Goal: Information Seeking & Learning: Learn about a topic

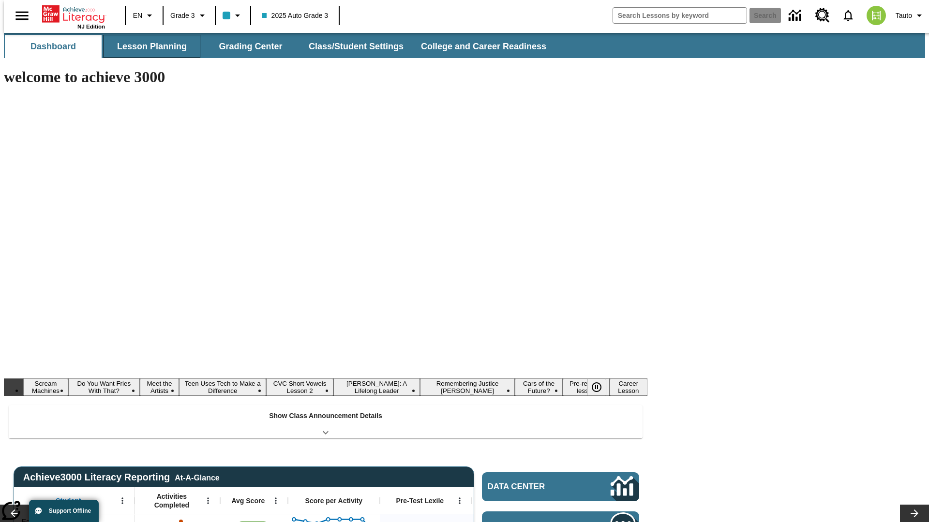
click at [148, 46] on button "Lesson Planning" at bounding box center [152, 46] width 97 height 23
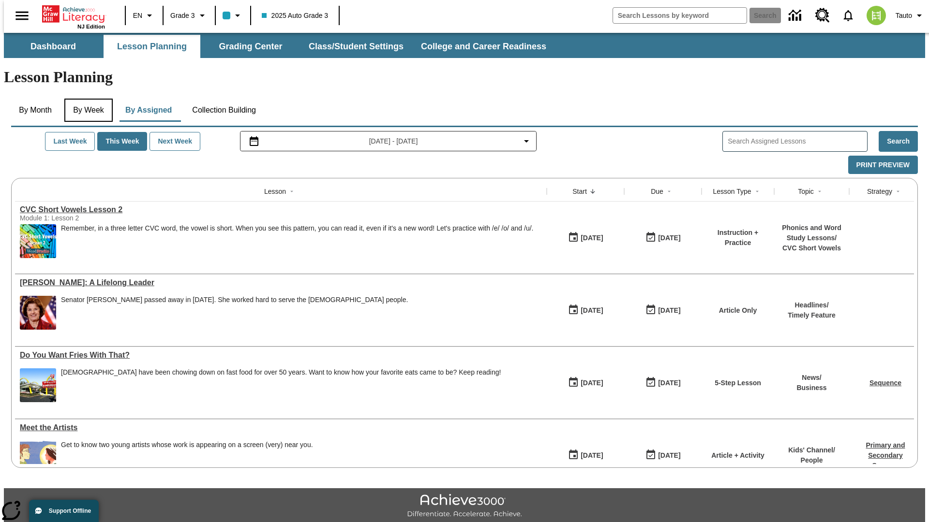
click at [87, 99] on button "By Week" at bounding box center [88, 110] width 48 height 23
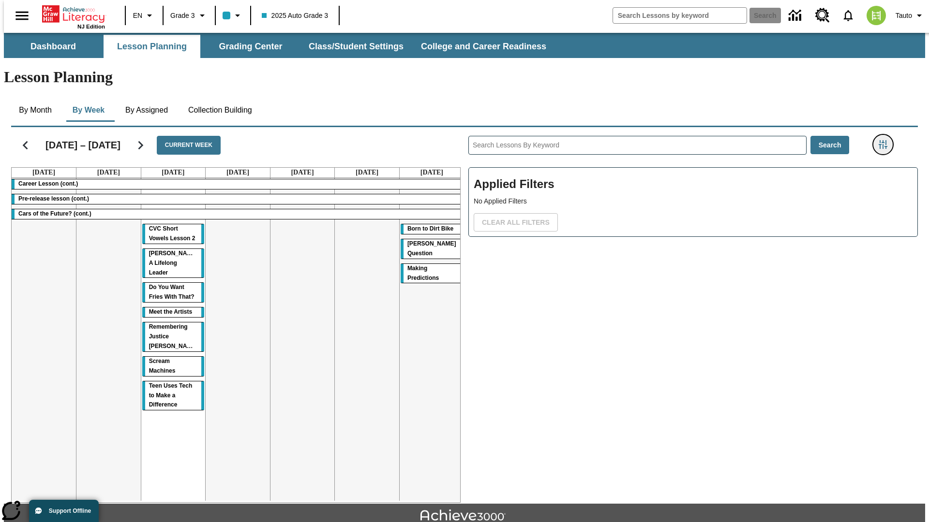
click at [886, 140] on icon "Filters Side menu" at bounding box center [883, 144] width 9 height 9
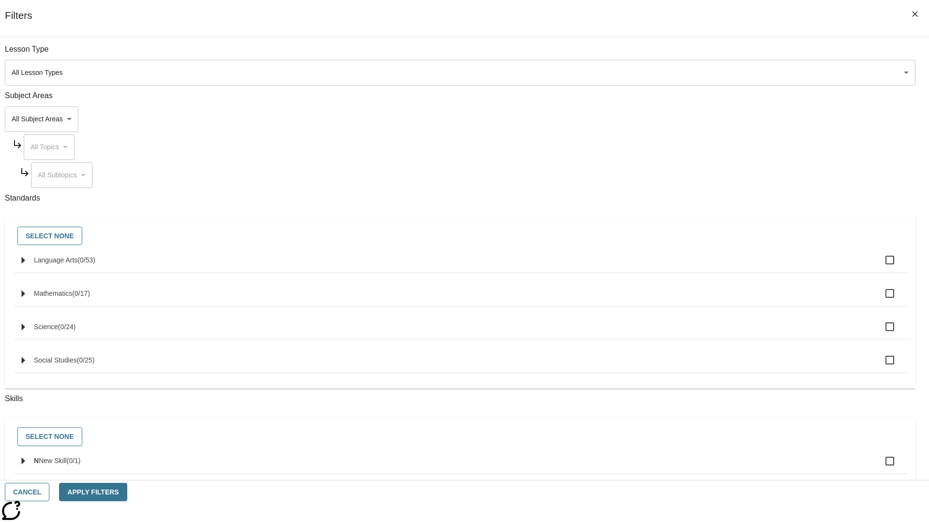
click at [697, 119] on body "Skip to main content NJ Edition EN Grade 3 2025 Auto Grade 3 Search 0 Tauto Das…" at bounding box center [464, 300] width 921 height 534
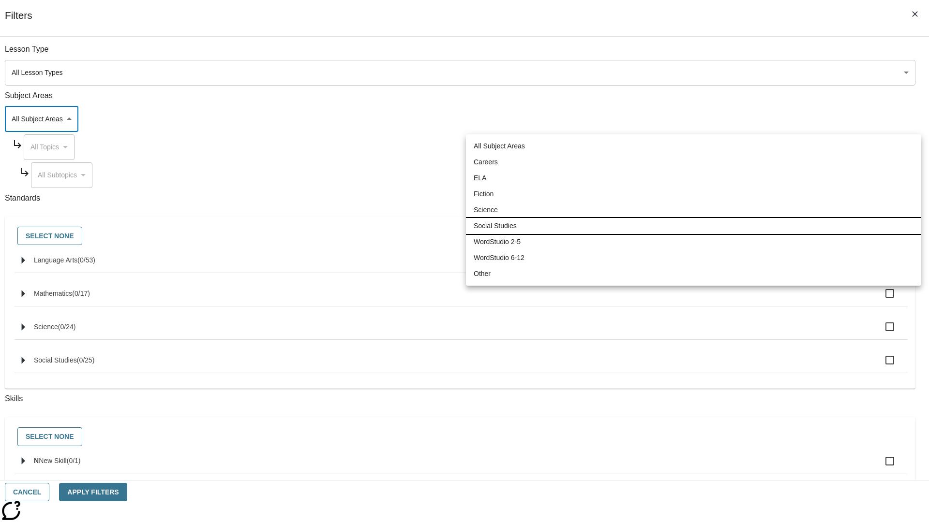
click at [693, 226] on li "Social Studies" at bounding box center [693, 226] width 455 height 16
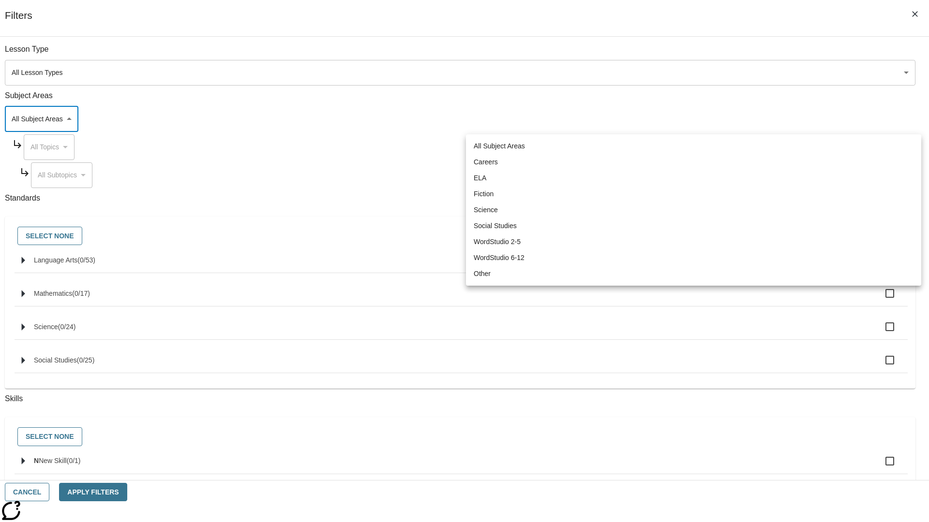
type input "3"
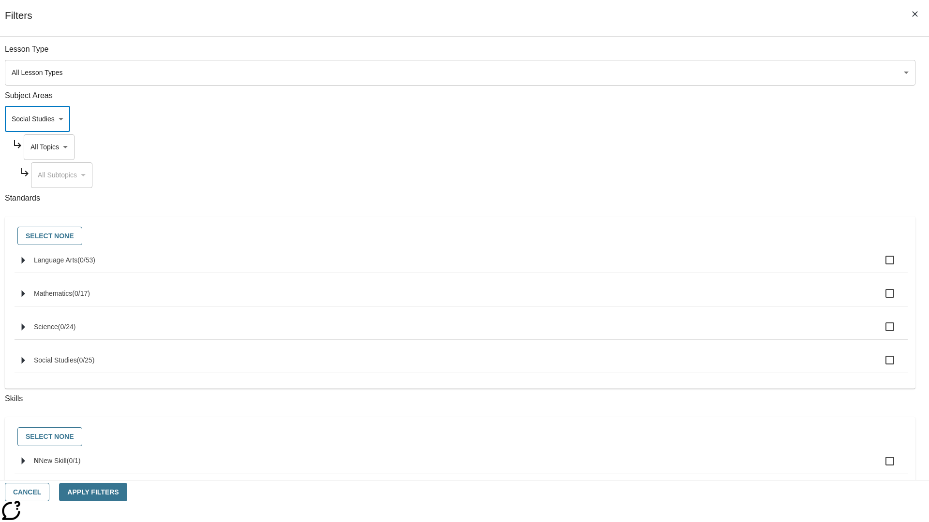
scroll to position [93, 0]
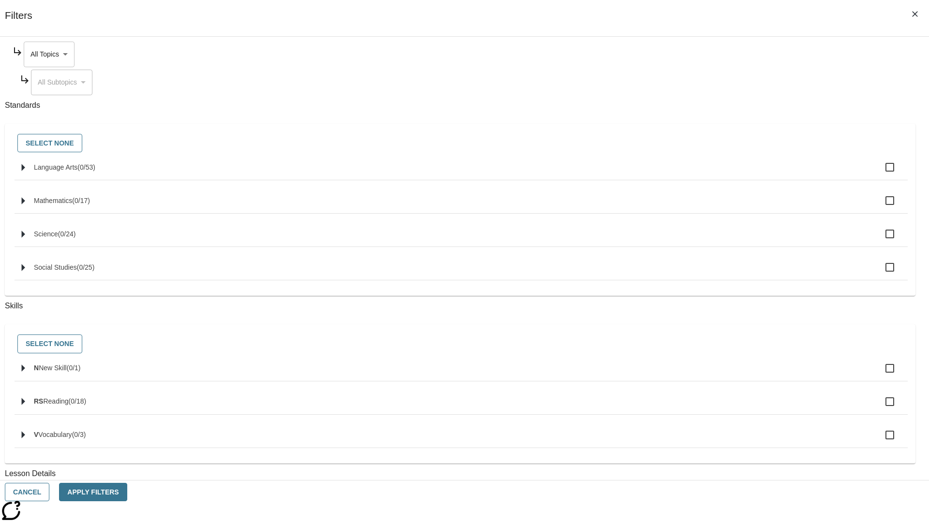
click at [705, 54] on body "Skip to main content NJ Edition EN Grade 3 2025 Auto Grade 3 Search 0 Tauto Das…" at bounding box center [464, 300] width 921 height 534
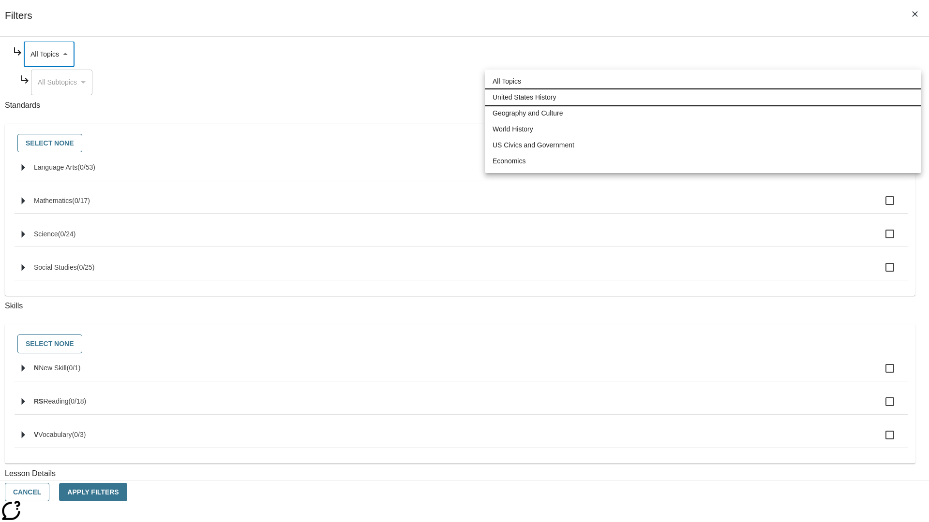
click at [703, 97] on li "United States History" at bounding box center [703, 97] width 436 height 16
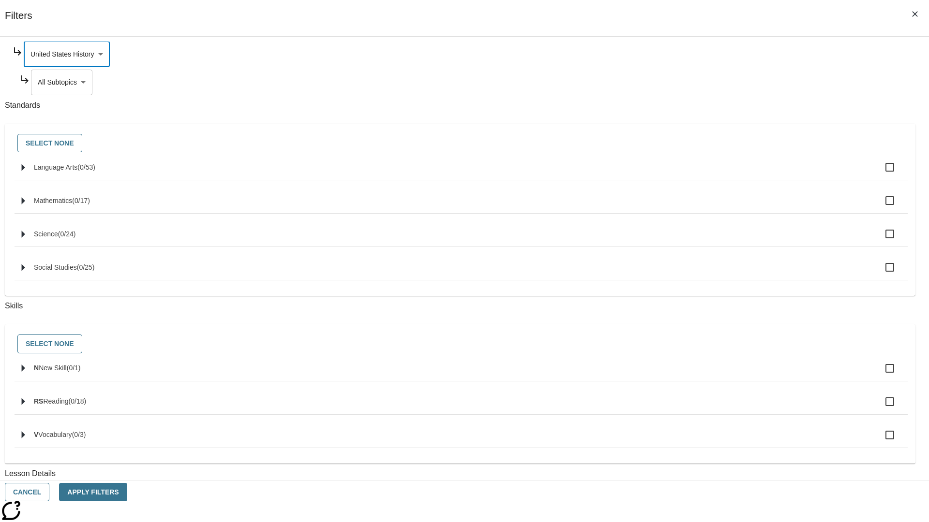
scroll to position [0, 0]
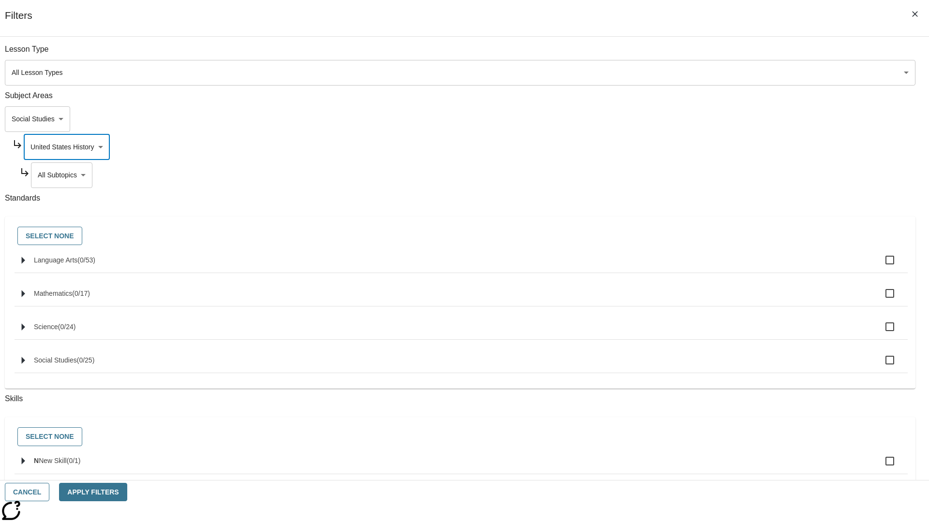
click at [709, 54] on body "Skip to main content NJ Edition EN Grade 3 2025 Auto Grade 3 Search 0 Tauto Das…" at bounding box center [464, 300] width 921 height 534
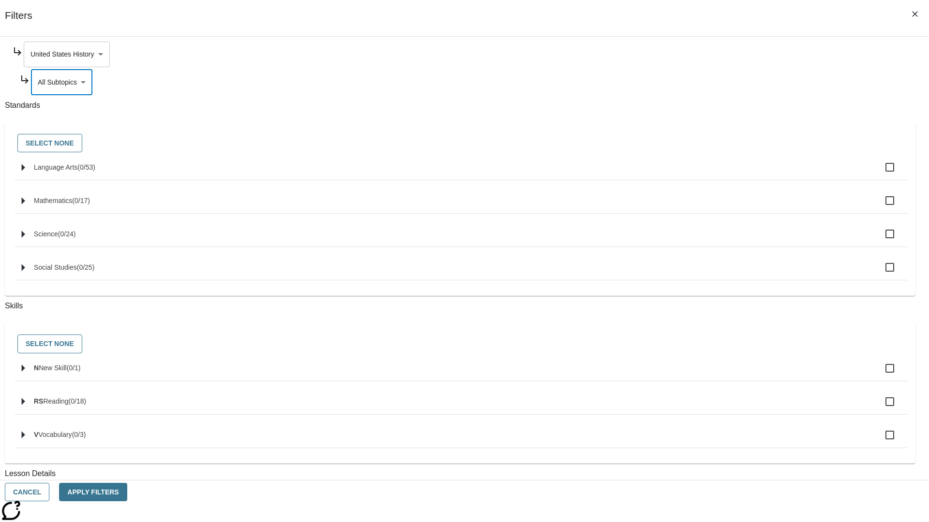
click at [705, 54] on body "Skip to main content NJ Edition EN Grade 3 2025 Auto Grade 3 Search 0 Tauto Das…" at bounding box center [464, 300] width 921 height 534
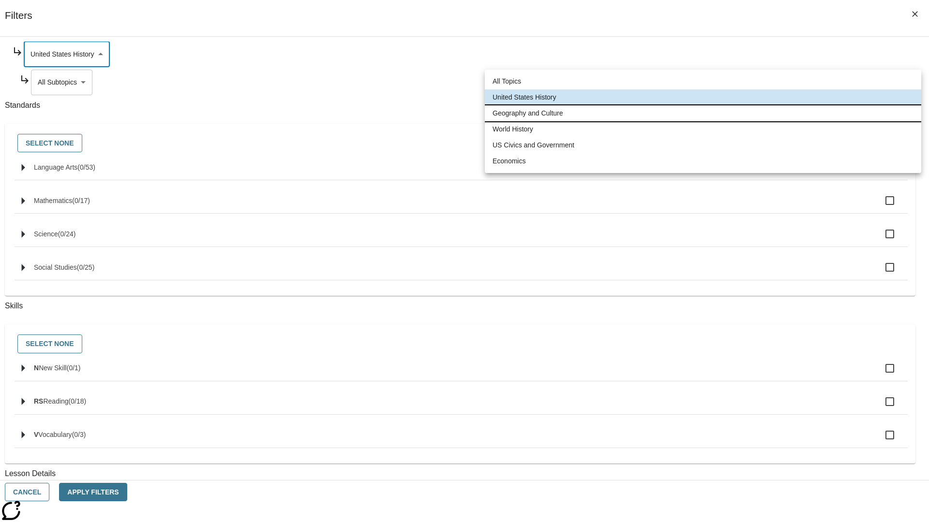
click at [703, 113] on li "Geography and Culture" at bounding box center [703, 113] width 436 height 16
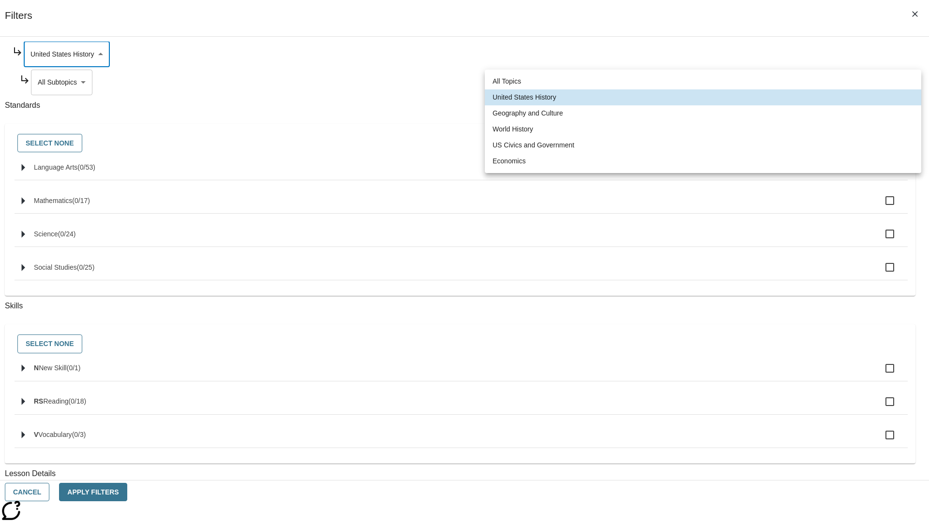
type input "186"
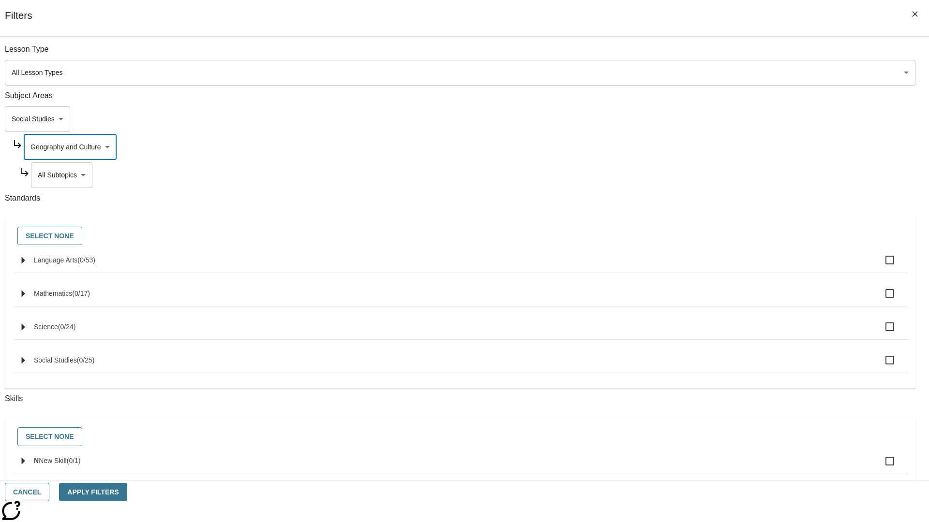
click at [709, 54] on body "Skip to main content NJ Edition EN Grade 3 2025 Auto Grade 3 Search 0 Tauto Das…" at bounding box center [464, 300] width 921 height 534
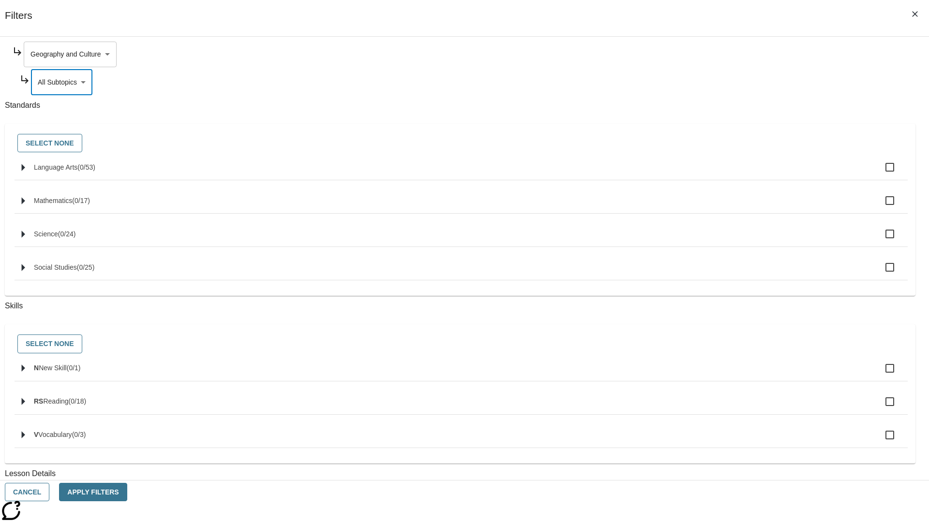
click at [705, 54] on body "Skip to main content NJ Edition EN Grade 3 2025 Auto Grade 3 Search 0 Tauto Das…" at bounding box center [464, 300] width 921 height 534
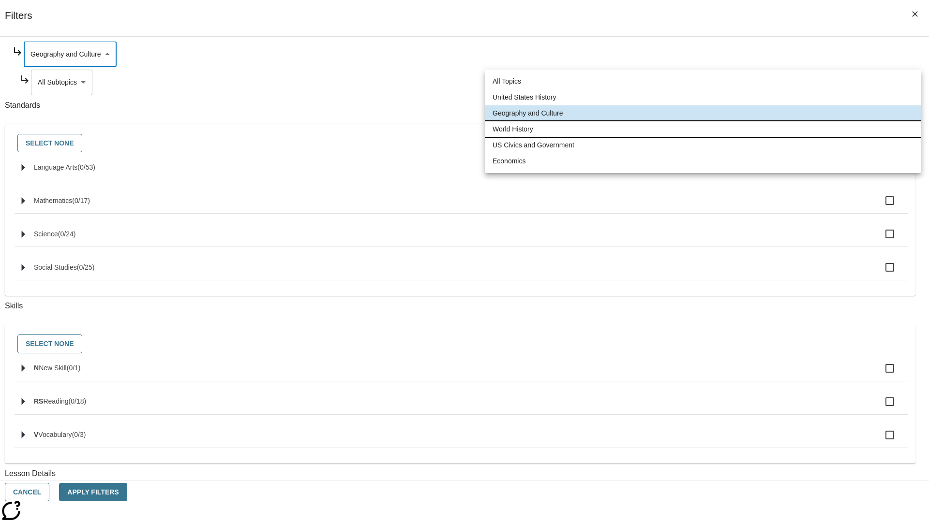
click at [703, 129] on li "World History" at bounding box center [703, 129] width 436 height 16
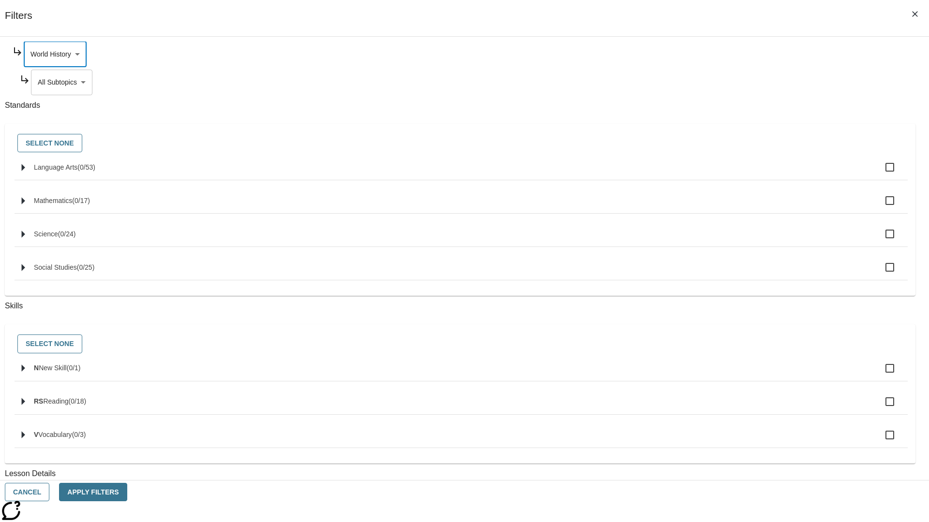
scroll to position [0, 0]
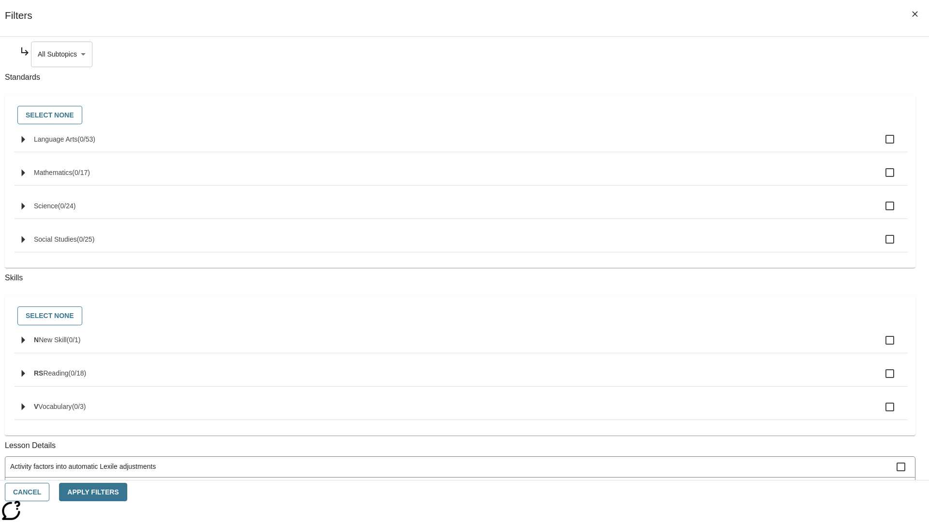
click at [709, 54] on body "Skip to main content NJ Edition EN Grade 3 2025 Auto Grade 3 Search 0 Tauto Das…" at bounding box center [464, 300] width 921 height 534
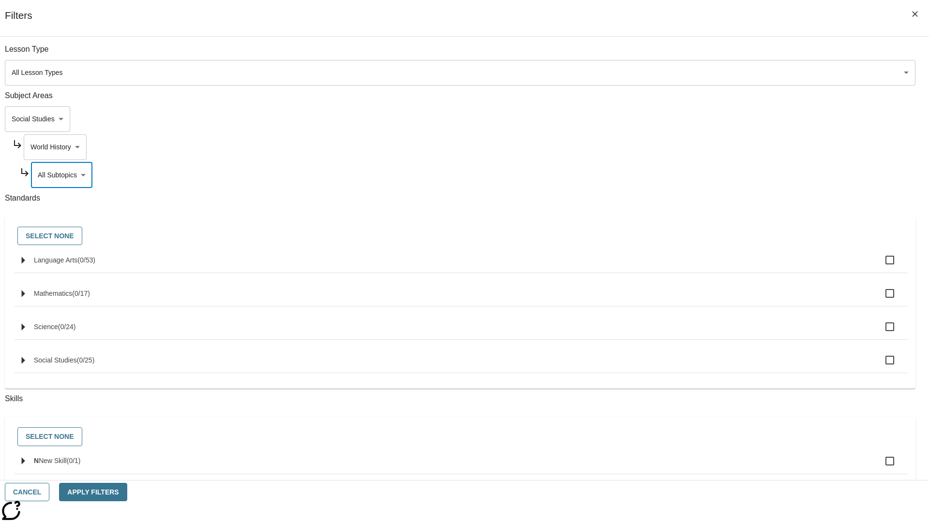
click at [705, 54] on body "Skip to main content NJ Edition EN Grade 3 2025 Auto Grade 3 Search 0 Tauto Das…" at bounding box center [464, 300] width 921 height 534
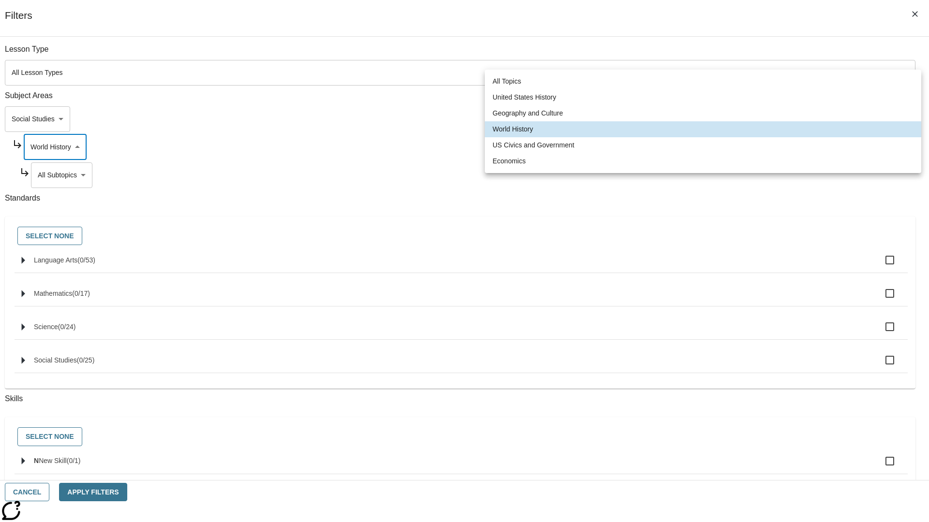
scroll to position [93, 0]
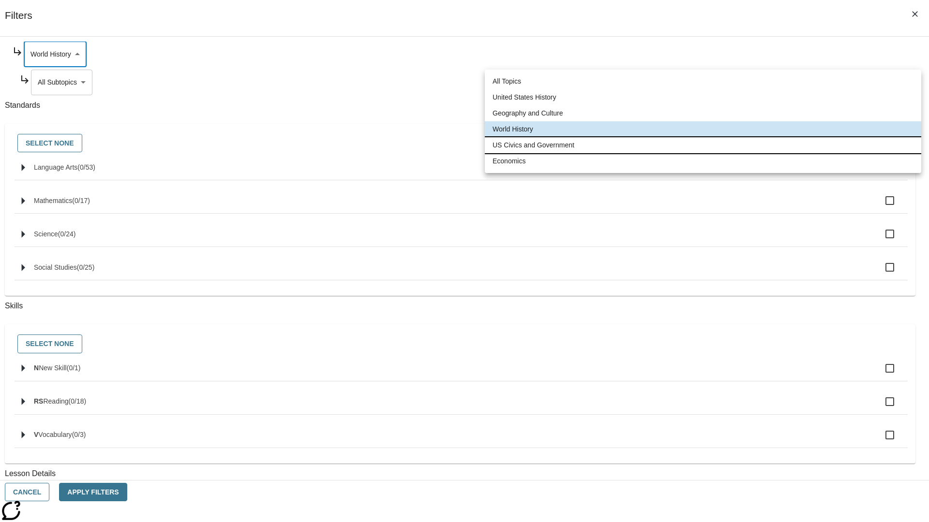
click at [703, 145] on li "US Civics and Government" at bounding box center [703, 145] width 436 height 16
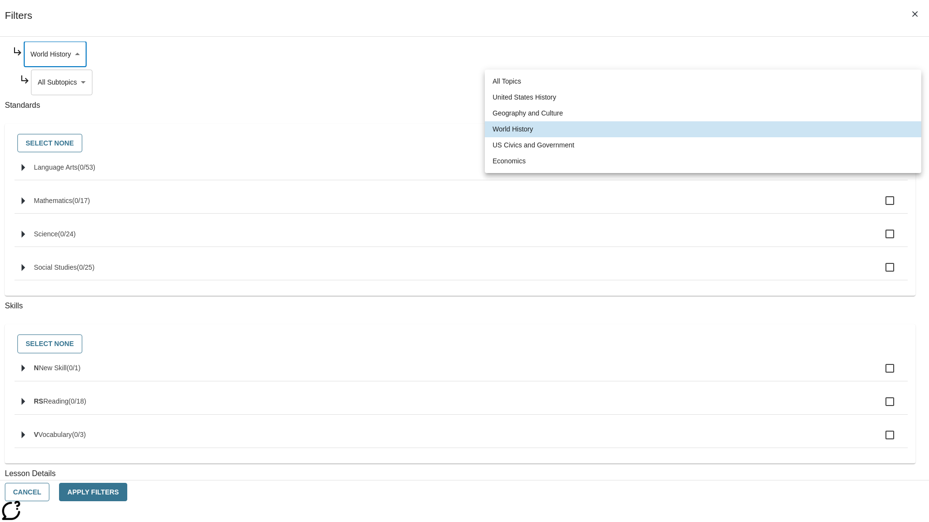
type input "194"
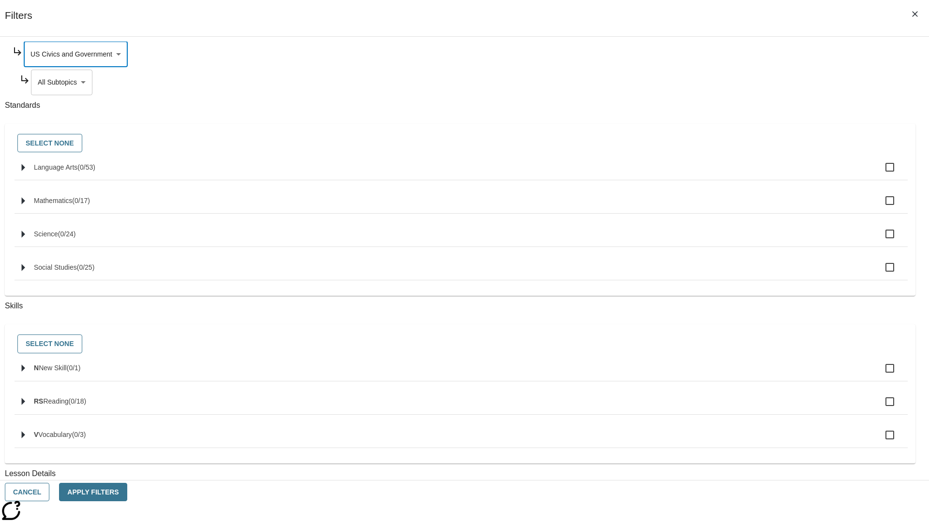
scroll to position [0, 0]
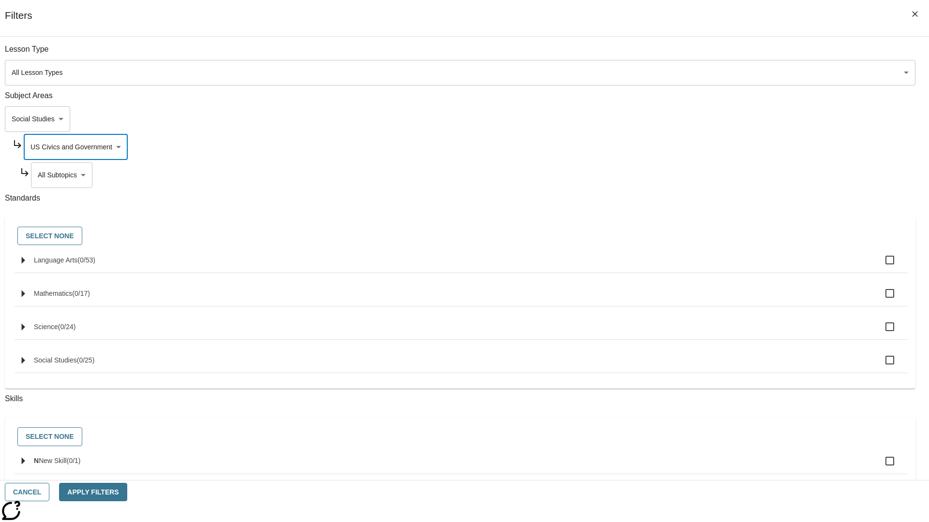
click at [709, 54] on body "Skip to main content NJ Edition EN Grade 3 2025 Auto Grade 3 Search 0 Tauto Das…" at bounding box center [464, 300] width 921 height 534
click at [705, 54] on body "Skip to main content NJ Edition EN Grade 3 2025 Auto Grade 3 Search 0 Tauto Das…" at bounding box center [464, 300] width 921 height 534
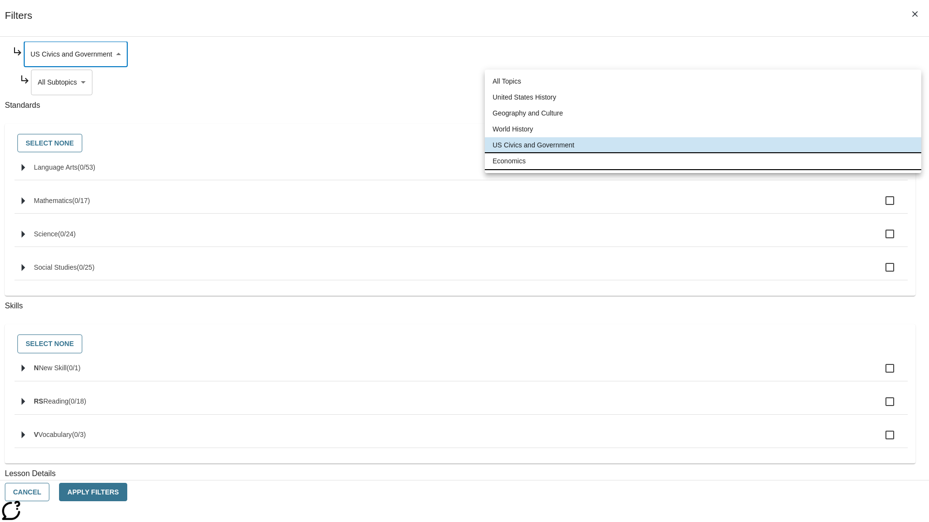
click at [703, 161] on li "Economics" at bounding box center [703, 161] width 436 height 16
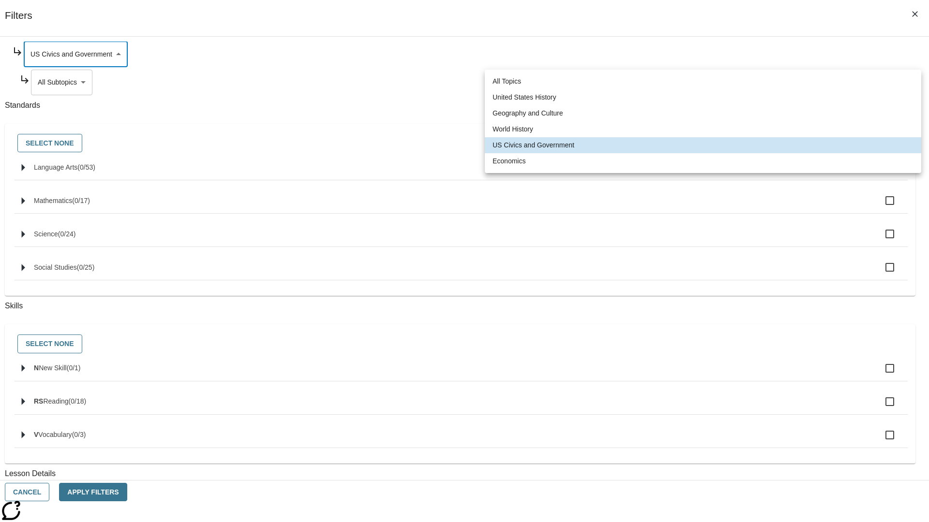
type input "195"
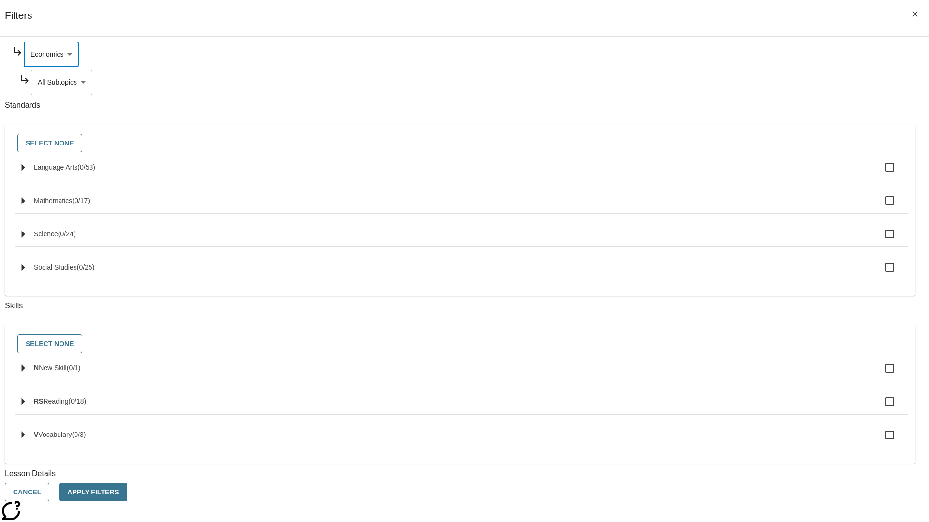
scroll to position [0, 0]
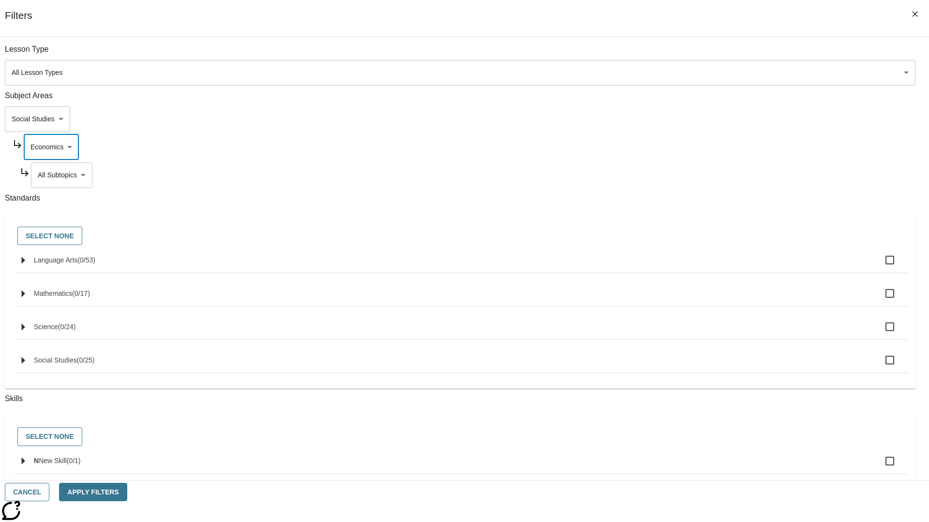
click at [709, 54] on body "Skip to main content NJ Edition EN Grade 3 2025 Auto Grade 3 Search 0 Tauto Das…" at bounding box center [464, 300] width 921 height 534
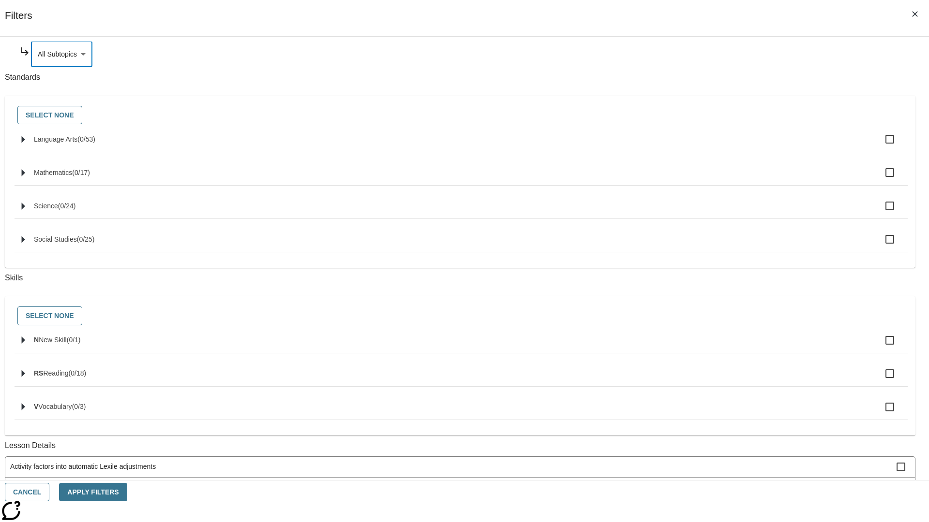
scroll to position [0, 0]
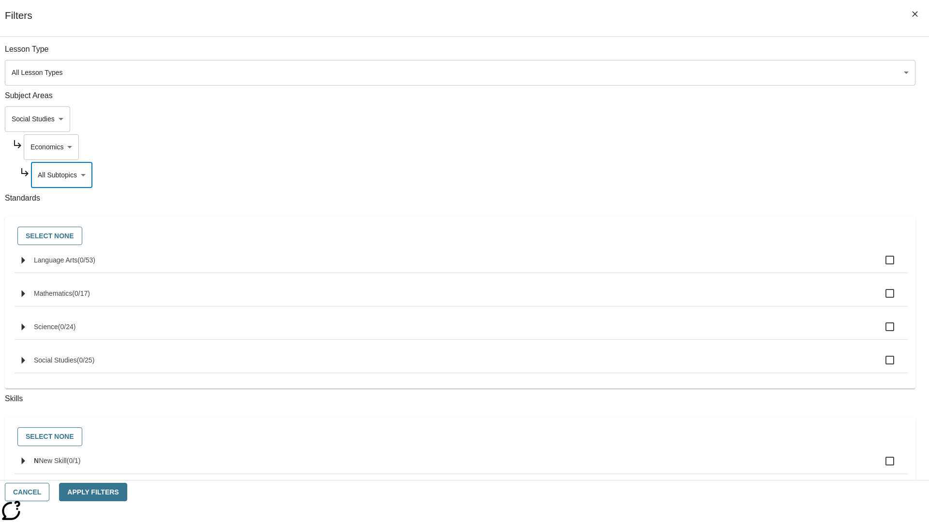
click at [697, 119] on body "Skip to main content NJ Edition EN Grade 3 2025 Auto Grade 3 Search 0 Tauto Das…" at bounding box center [464, 300] width 921 height 534
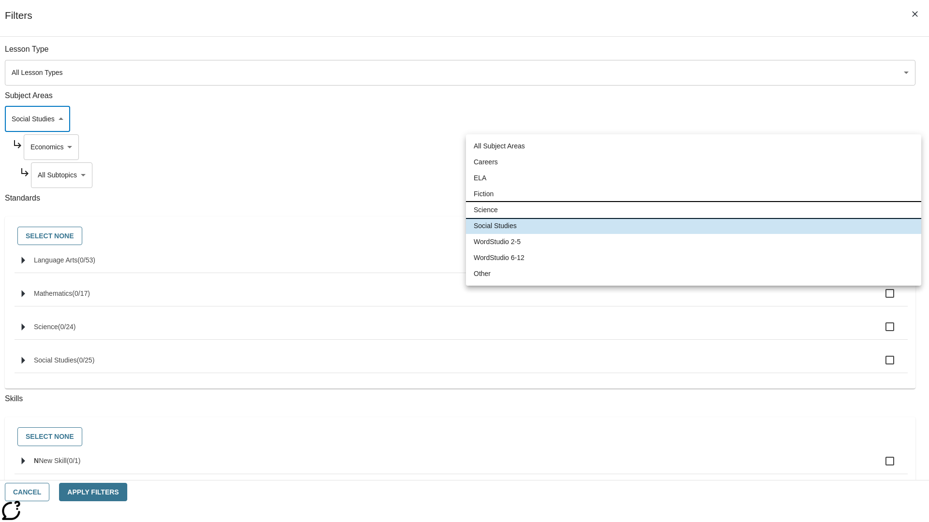
click at [693, 210] on li "Science" at bounding box center [693, 210] width 455 height 16
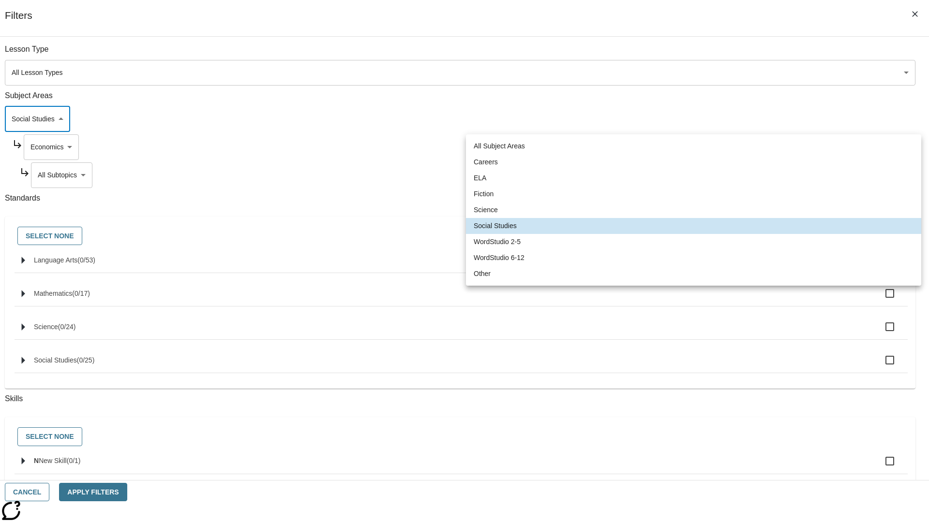
type input "2"
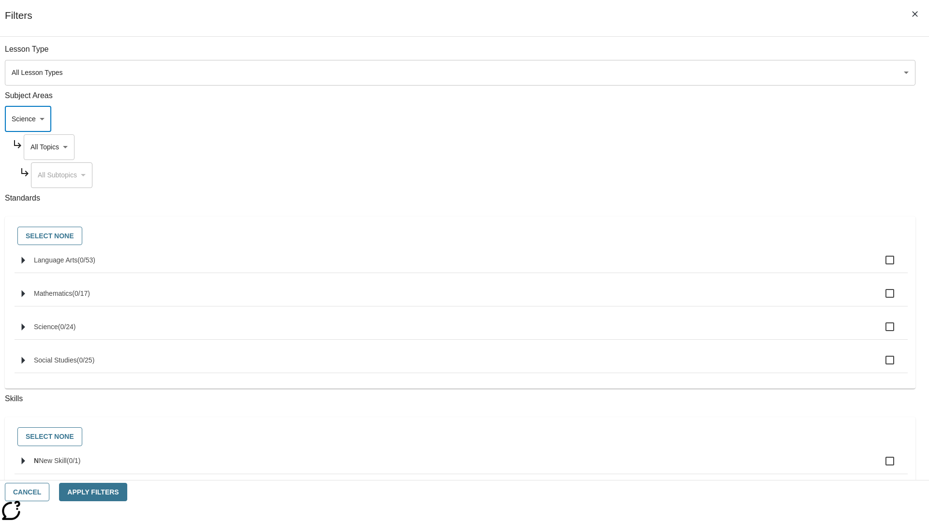
scroll to position [0, 0]
click at [705, 54] on body "Skip to main content NJ Edition EN Grade 3 2025 Auto Grade 3 Search 0 Tauto Das…" at bounding box center [464, 300] width 921 height 534
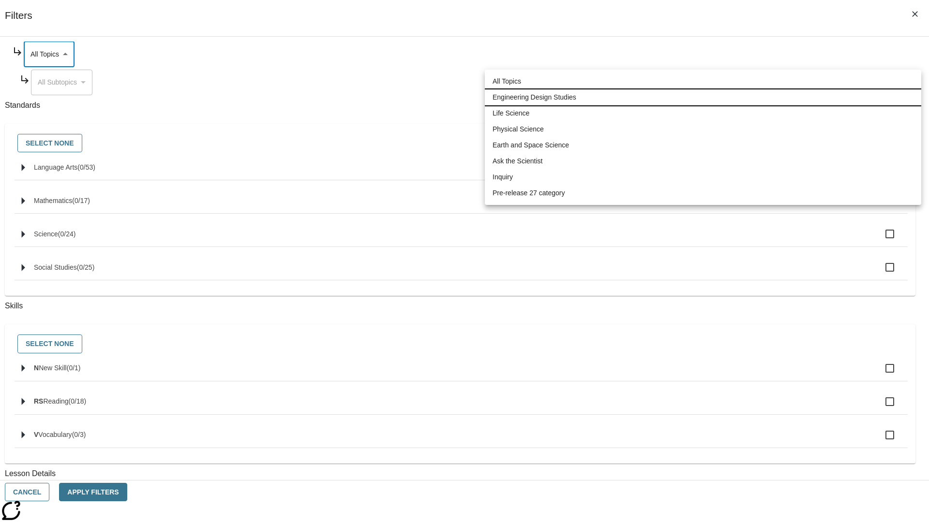
click at [703, 97] on li "Engineering Design Studies" at bounding box center [703, 97] width 436 height 16
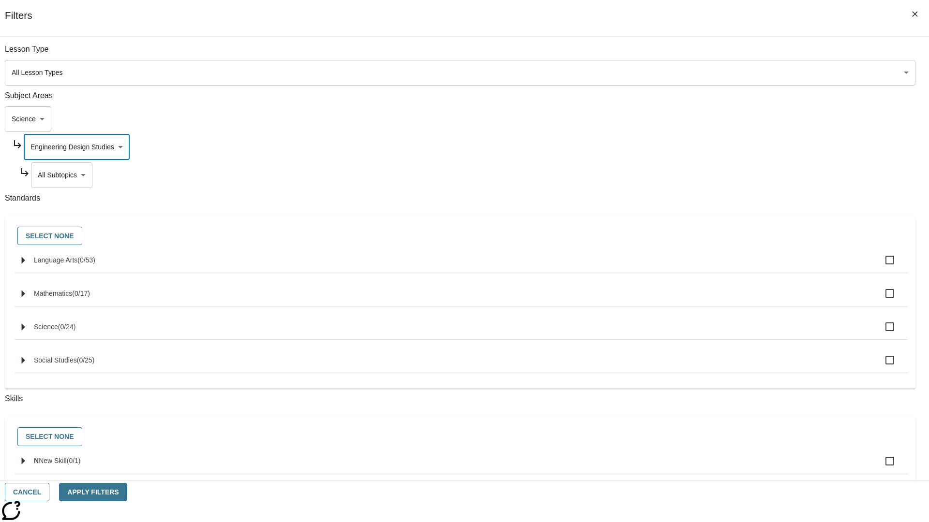
scroll to position [121, 0]
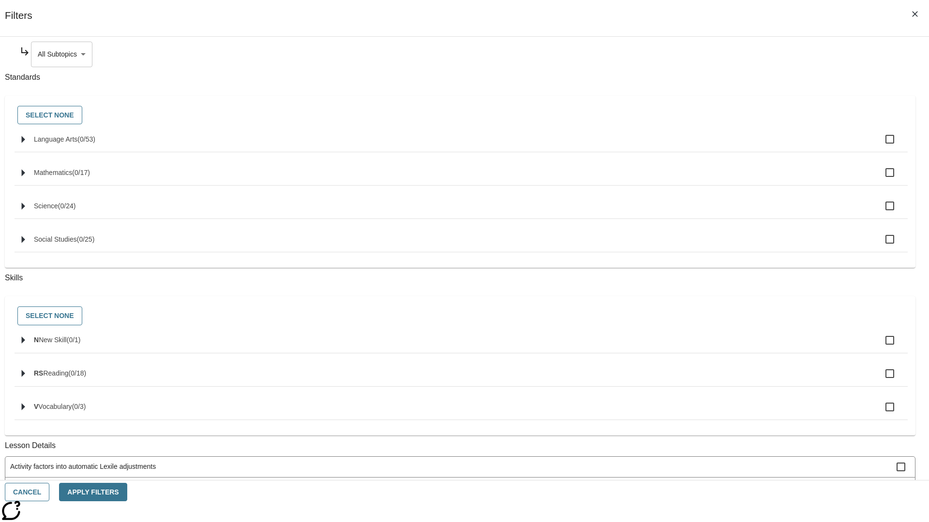
click at [709, 54] on body "Skip to main content NJ Edition EN Grade 3 2025 Auto Grade 3 Search 0 Tauto Das…" at bounding box center [464, 300] width 921 height 534
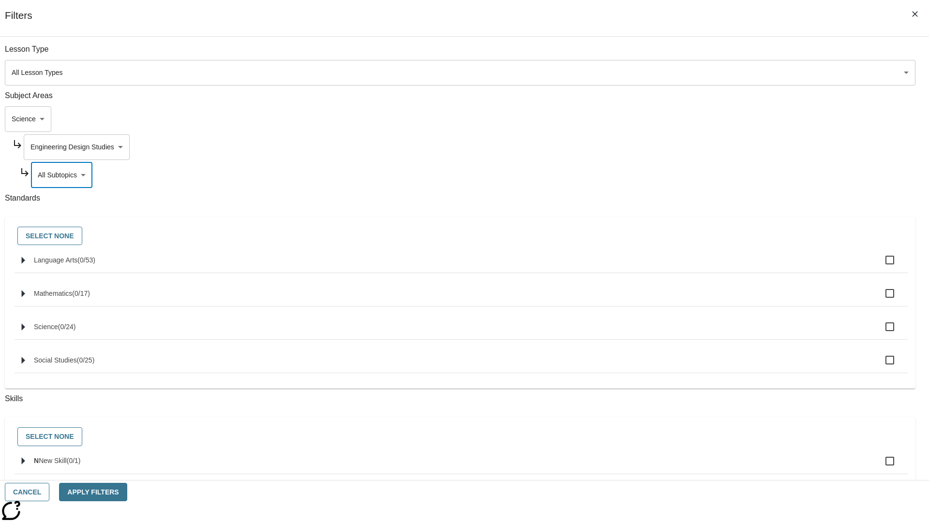
click at [705, 54] on body "Skip to main content NJ Edition EN Grade 3 2025 Auto Grade 3 Search 0 Tauto Das…" at bounding box center [464, 300] width 921 height 534
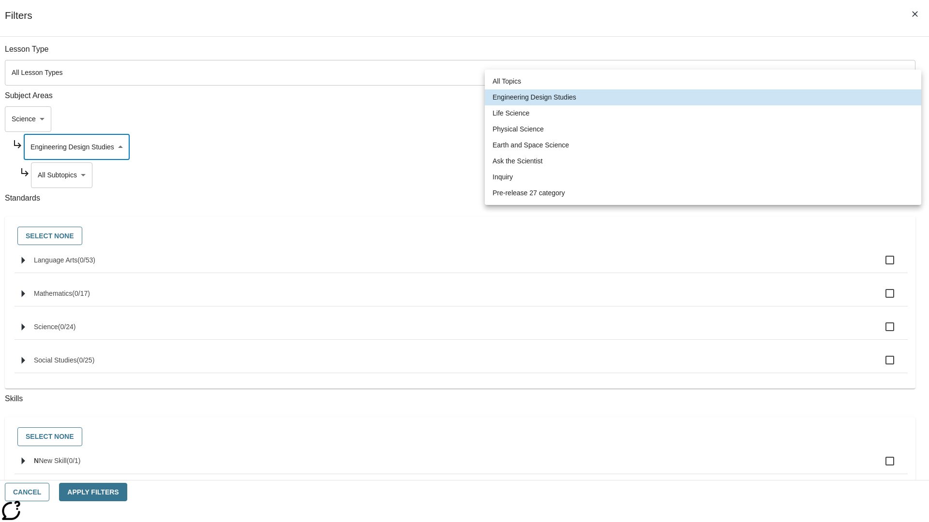
scroll to position [93, 0]
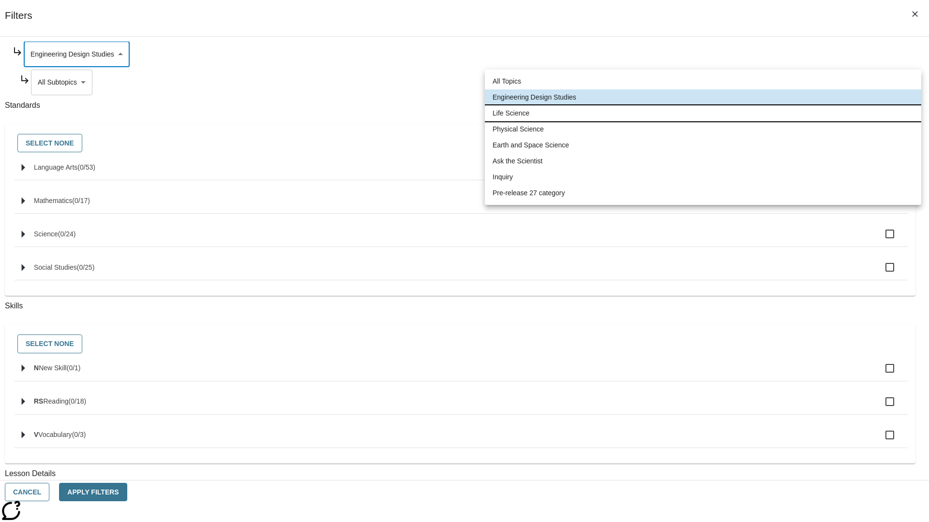
click at [703, 113] on li "Life Science" at bounding box center [703, 113] width 436 height 16
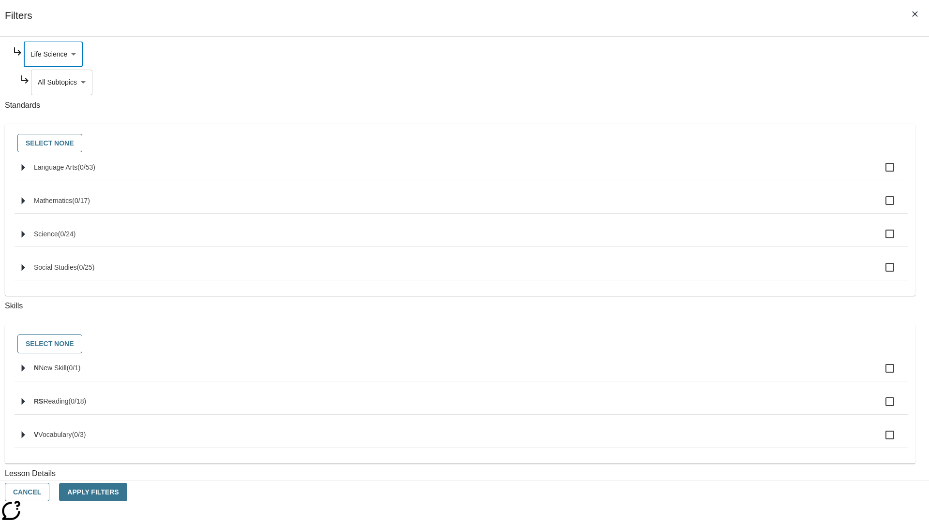
scroll to position [0, 0]
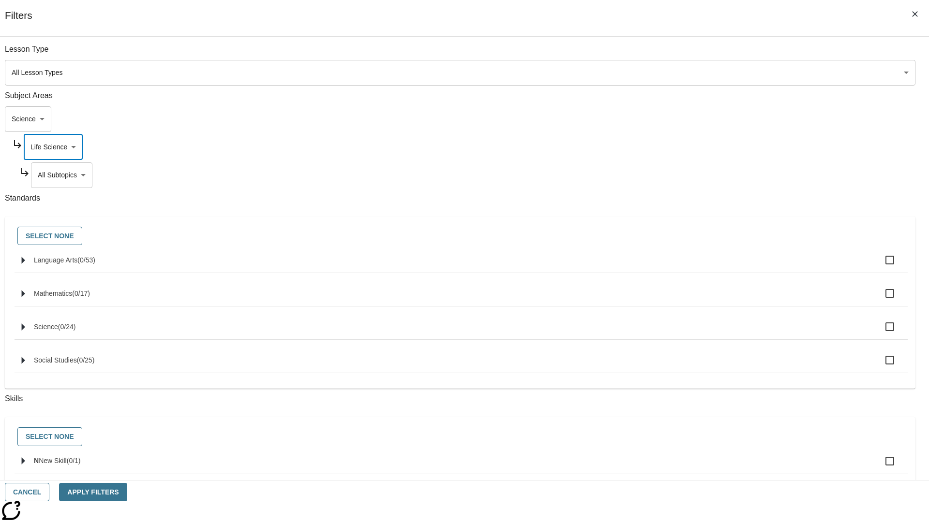
click at [709, 54] on body "Skip to main content NJ Edition EN Grade 3 2025 Auto Grade 3 Search 0 Tauto Das…" at bounding box center [464, 300] width 921 height 534
click at [705, 54] on body "Skip to main content NJ Edition EN Grade 3 2025 Auto Grade 3 Search 0 Tauto Das…" at bounding box center [464, 300] width 921 height 534
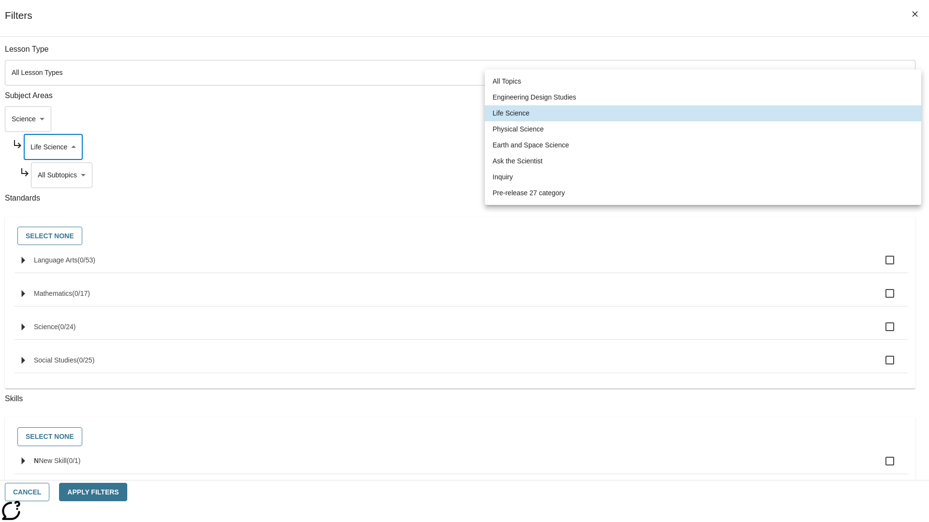
scroll to position [93, 0]
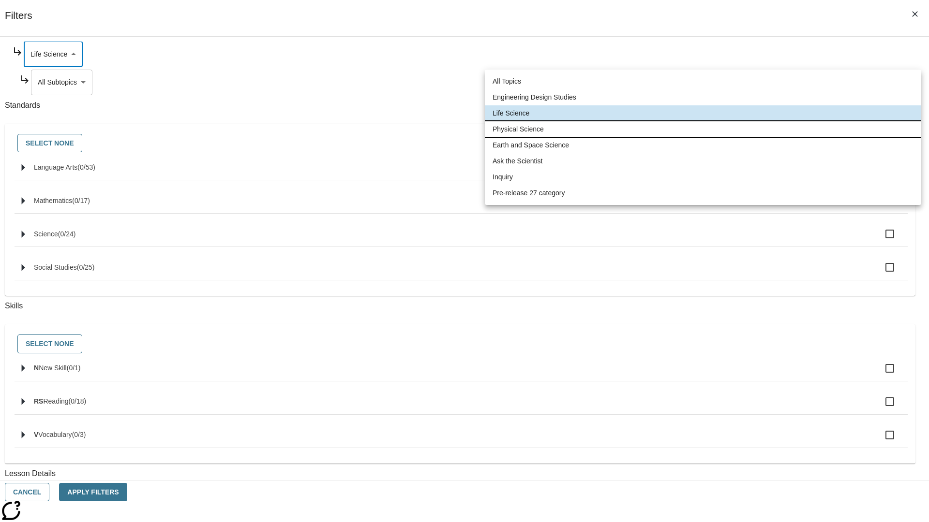
click at [703, 129] on li "Physical Science" at bounding box center [703, 129] width 436 height 16
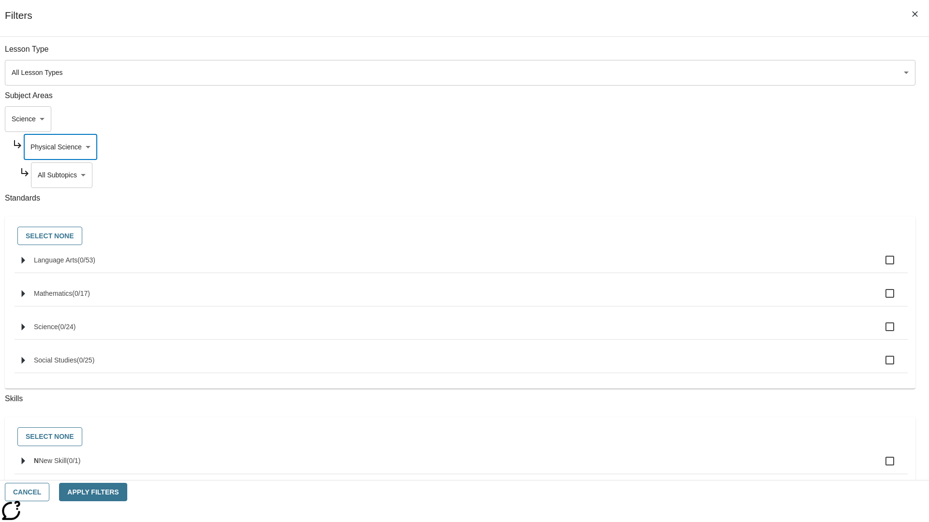
scroll to position [121, 0]
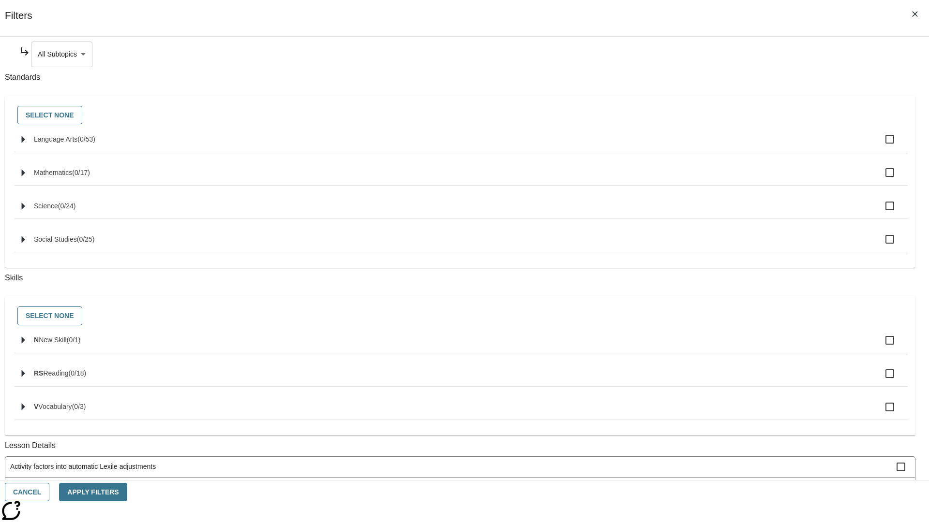
click at [709, 54] on body "Skip to main content NJ Edition EN Grade 3 2025 Auto Grade 3 Search 0 Tauto Das…" at bounding box center [464, 300] width 921 height 534
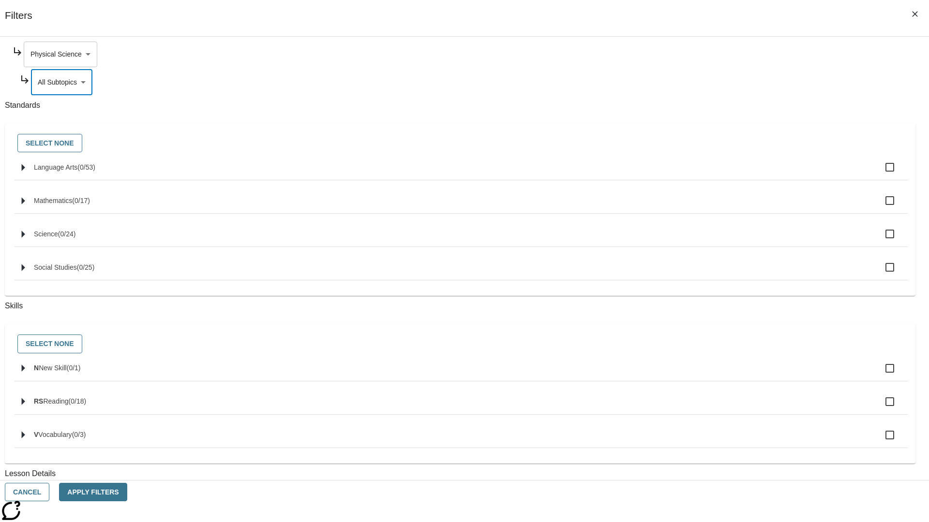
click at [705, 54] on body "Skip to main content NJ Edition EN Grade 3 2025 Auto Grade 3 Search 0 Tauto Das…" at bounding box center [464, 300] width 921 height 534
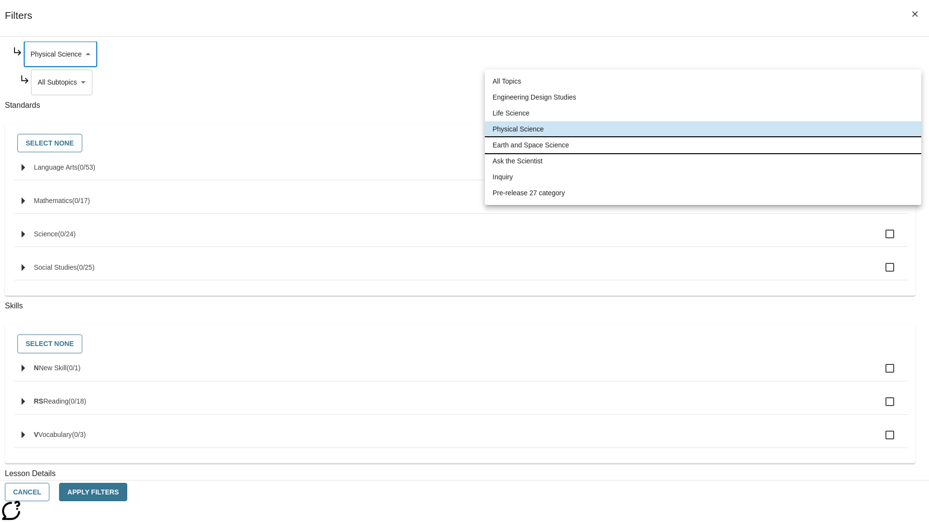
click at [703, 145] on li "Earth and Space Science" at bounding box center [703, 145] width 436 height 16
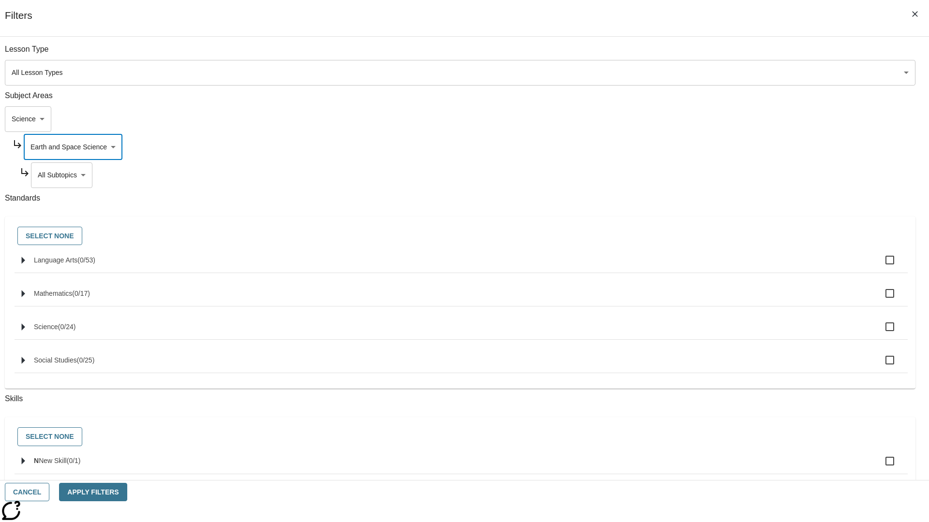
click at [709, 54] on body "Skip to main content NJ Edition EN Grade 3 2025 Auto Grade 3 Search 0 Tauto Das…" at bounding box center [464, 300] width 921 height 534
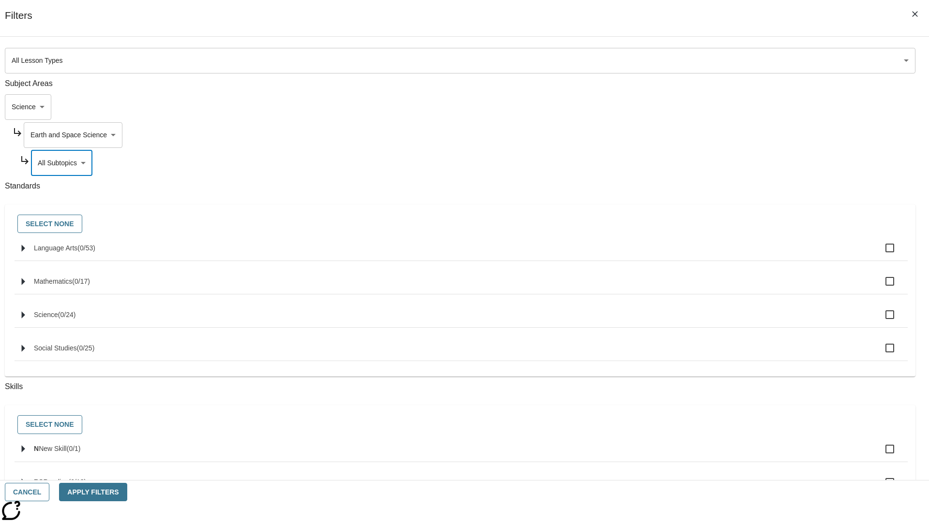
click at [705, 54] on body "Skip to main content NJ Edition EN Grade 3 2025 Auto Grade 3 Search 0 Tauto Das…" at bounding box center [464, 300] width 921 height 534
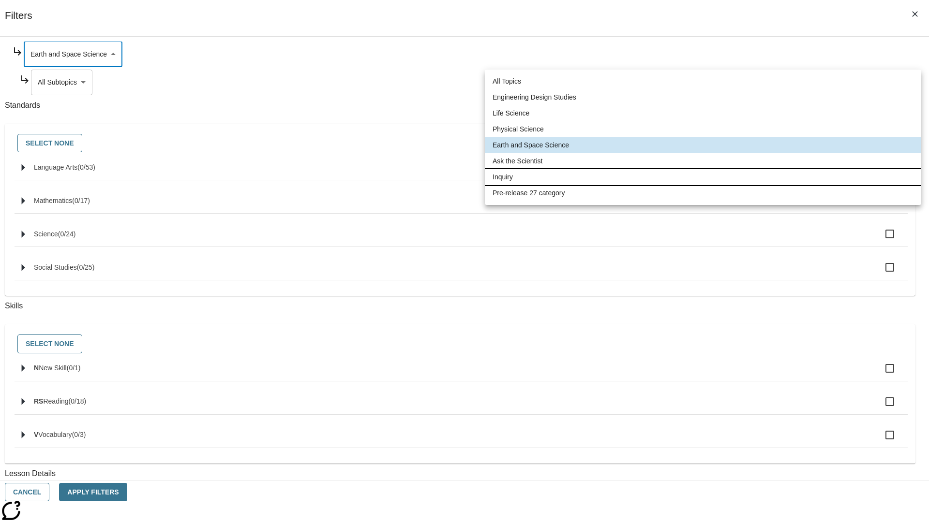
click at [703, 177] on li "Inquiry" at bounding box center [703, 177] width 436 height 16
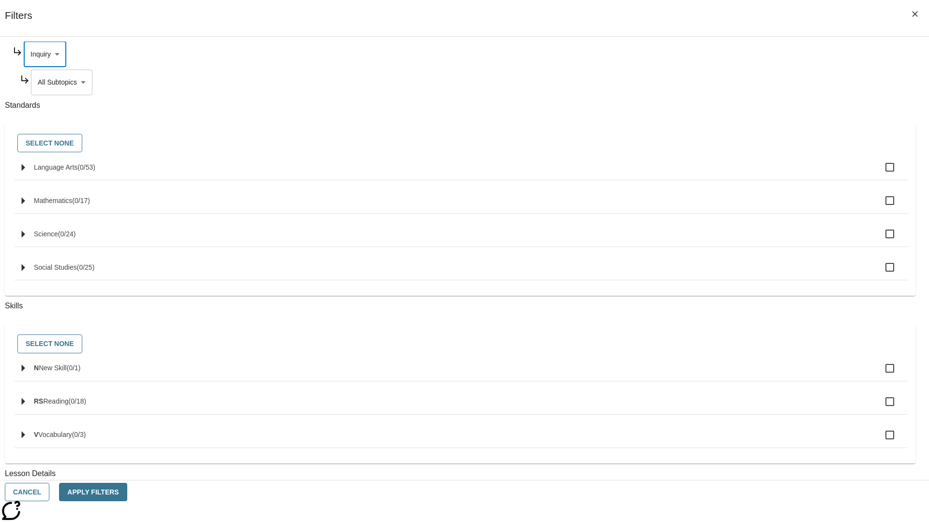
click at [709, 175] on body "Skip to main content NJ Edition EN Grade 3 2025 Auto Grade 3 Search 0 Tauto Das…" at bounding box center [464, 300] width 921 height 534
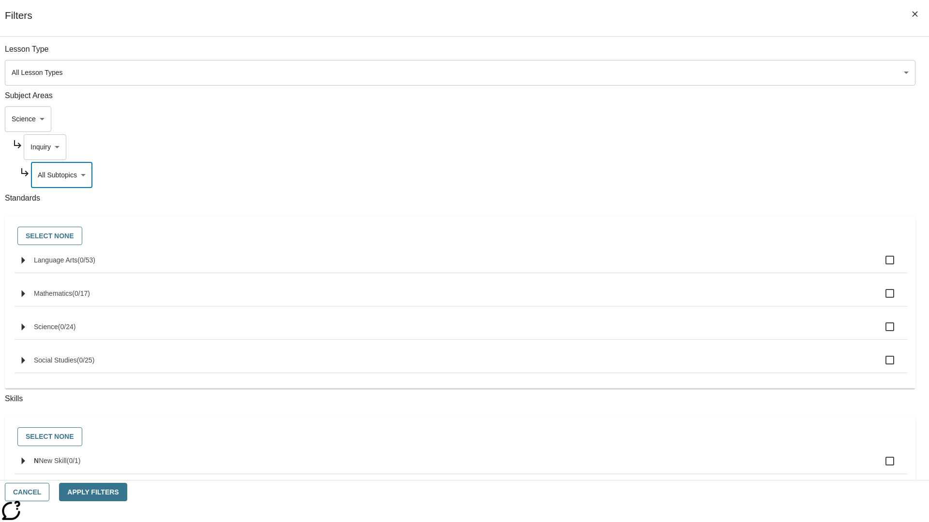
click at [706, 147] on body "Skip to main content NJ Edition EN Grade 3 2025 Auto Grade 3 Search 0 Tauto Das…" at bounding box center [464, 300] width 921 height 534
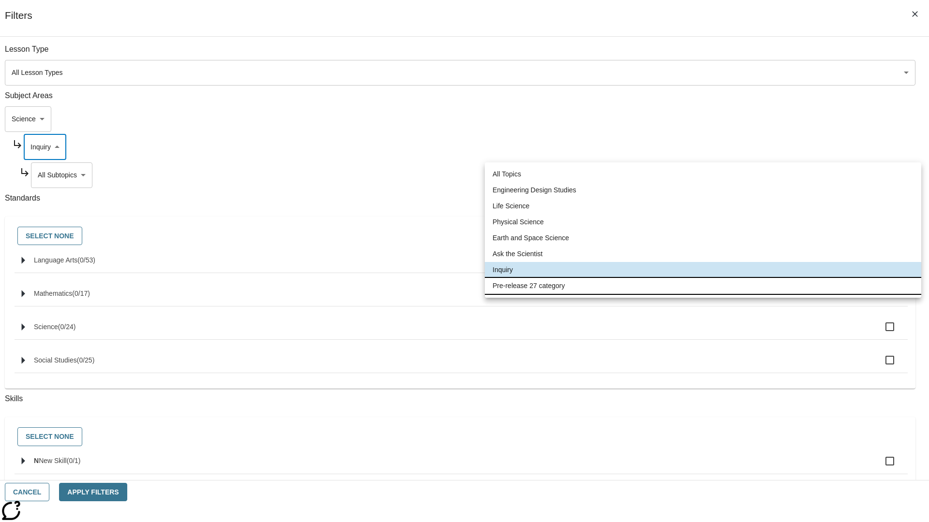
click at [703, 286] on li "Pre-release 27 category" at bounding box center [703, 286] width 436 height 16
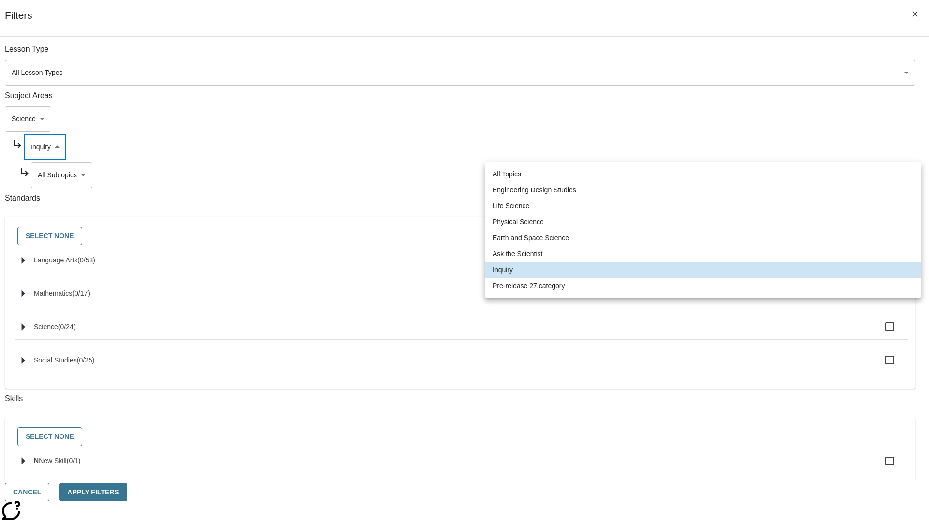
type input "271"
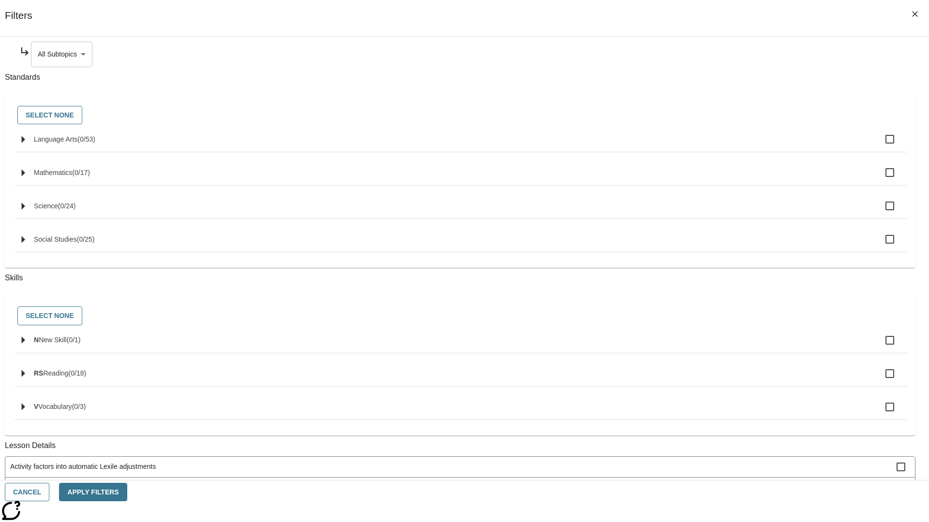
click at [709, 54] on body "Skip to main content NJ Edition EN Grade 3 2025 Auto Grade 3 Search 0 Tauto Das…" at bounding box center [464, 300] width 921 height 534
click at [697, 119] on body "Skip to main content NJ Edition EN Grade 3 2025 Auto Grade 3 Search 0 Tauto Das…" at bounding box center [464, 300] width 921 height 534
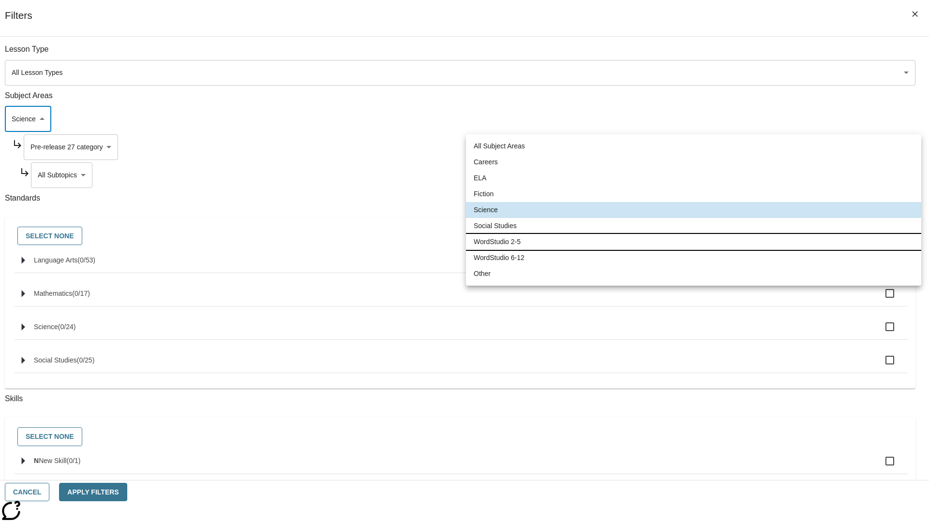
click at [693, 242] on li "WordStudio 2-5" at bounding box center [693, 242] width 455 height 16
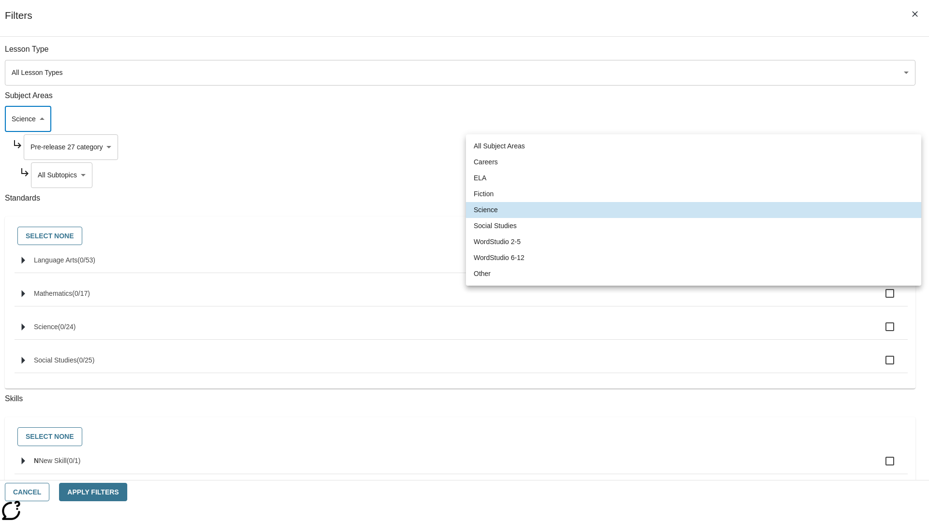
type input "6"
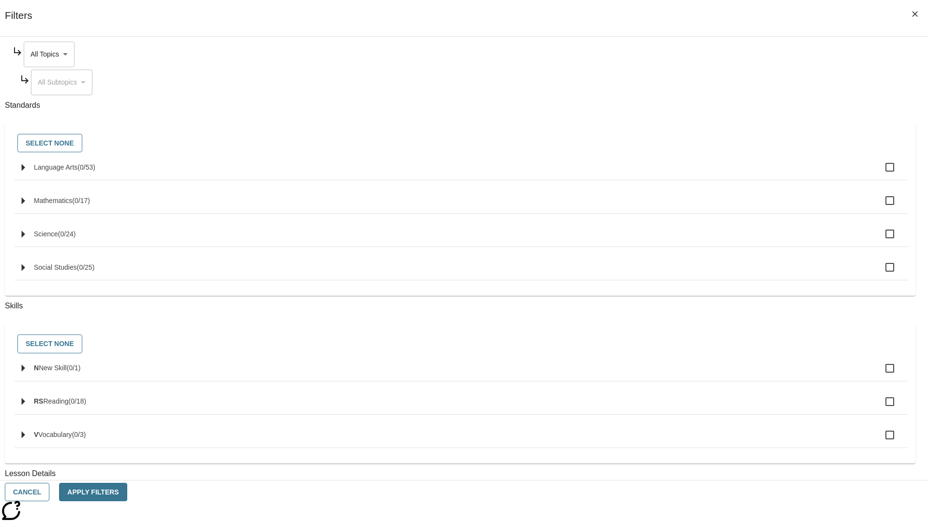
click at [705, 54] on body "Skip to main content NJ Edition EN Grade 3 2025 Auto Grade 3 Search 0 Tauto Das…" at bounding box center [464, 300] width 921 height 534
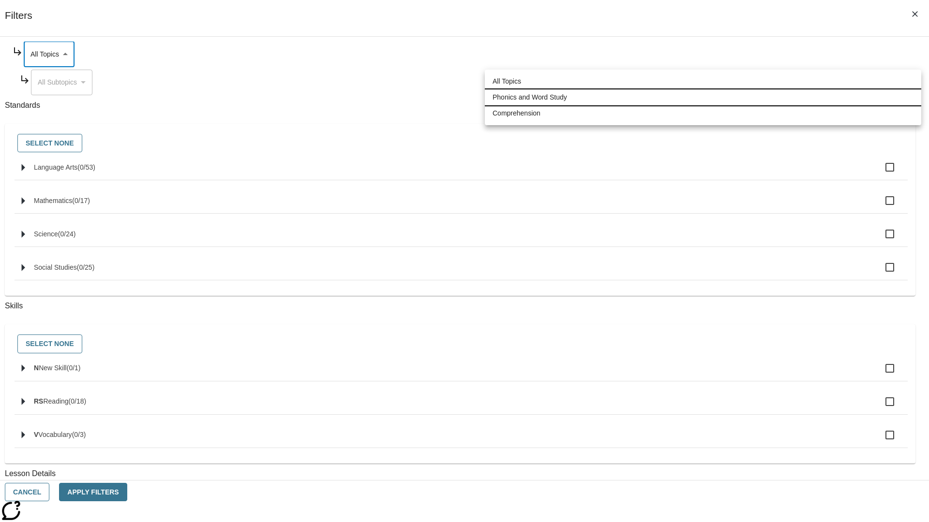
click at [703, 97] on li "Phonics and Word Study" at bounding box center [703, 97] width 436 height 16
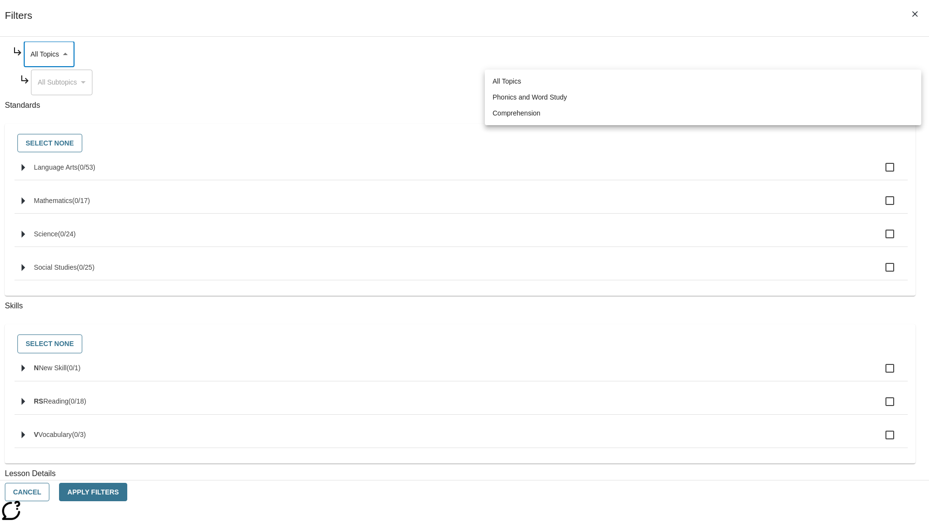
type input "249"
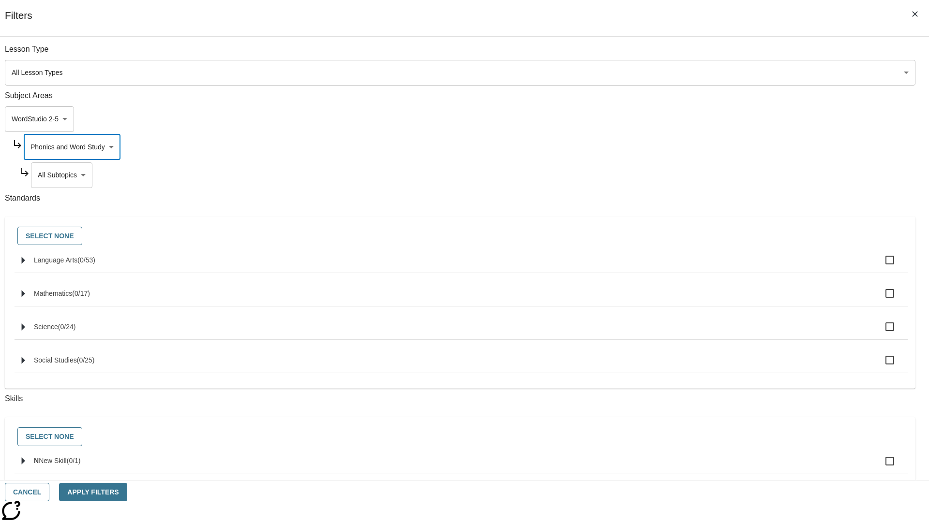
click at [709, 54] on body "Skip to main content NJ Edition EN Grade 3 2025 Auto Grade 3 Search 0 Tauto Das…" at bounding box center [464, 300] width 921 height 534
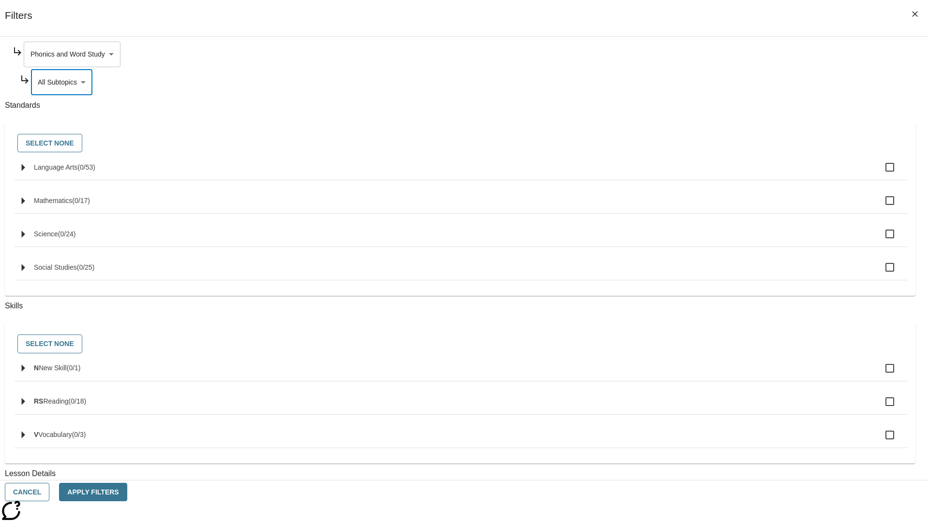
click at [705, 54] on body "Skip to main content NJ Edition EN Grade 3 2025 Auto Grade 3 Search 0 Tauto Das…" at bounding box center [464, 300] width 921 height 534
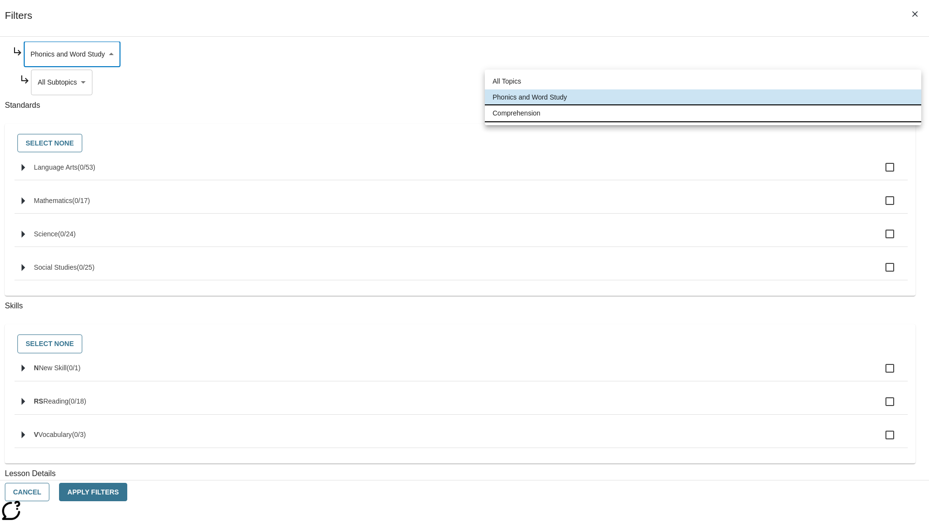
click at [703, 113] on li "Comprehension" at bounding box center [703, 113] width 436 height 16
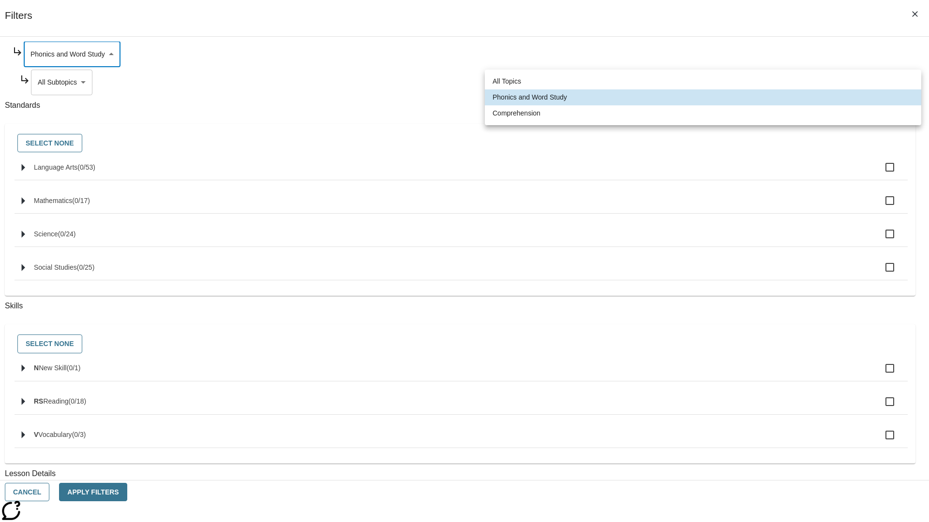
type input "252"
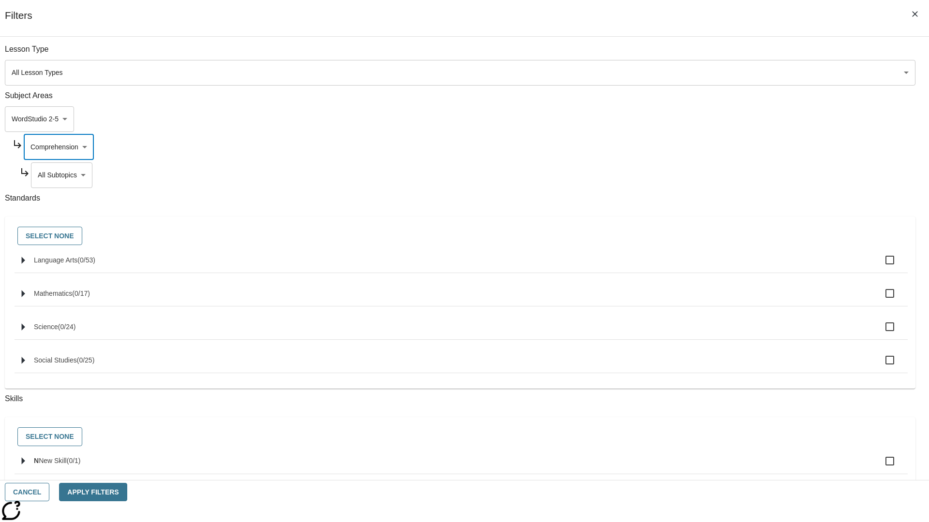
click at [709, 54] on body "Skip to main content NJ Edition EN Grade 3 2025 Auto Grade 3 Search 0 Tauto Das…" at bounding box center [464, 300] width 921 height 534
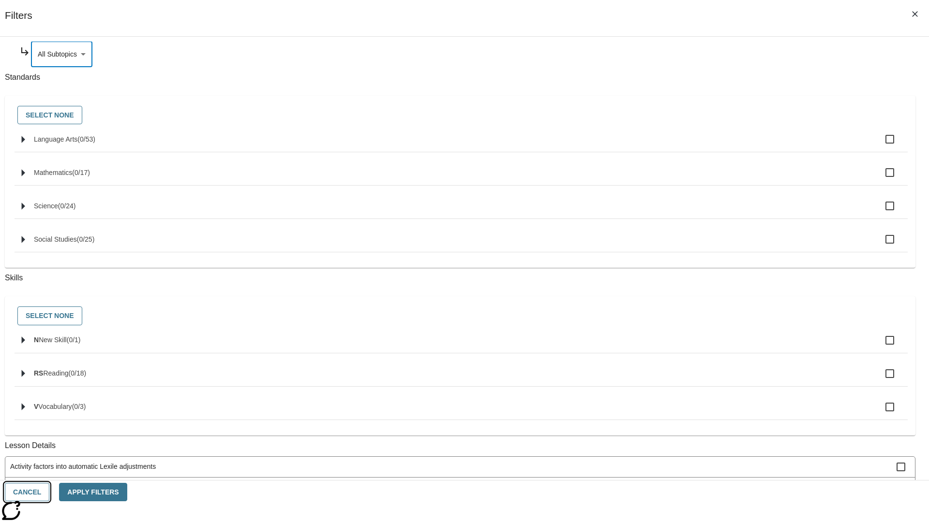
click at [49, 492] on button "Cancel" at bounding box center [27, 492] width 45 height 19
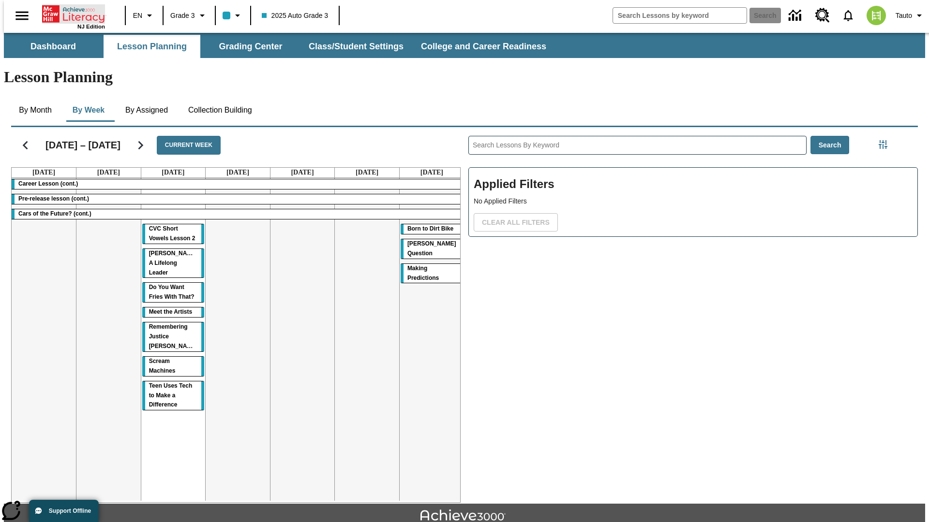
click at [70, 13] on icon "Home" at bounding box center [74, 13] width 64 height 19
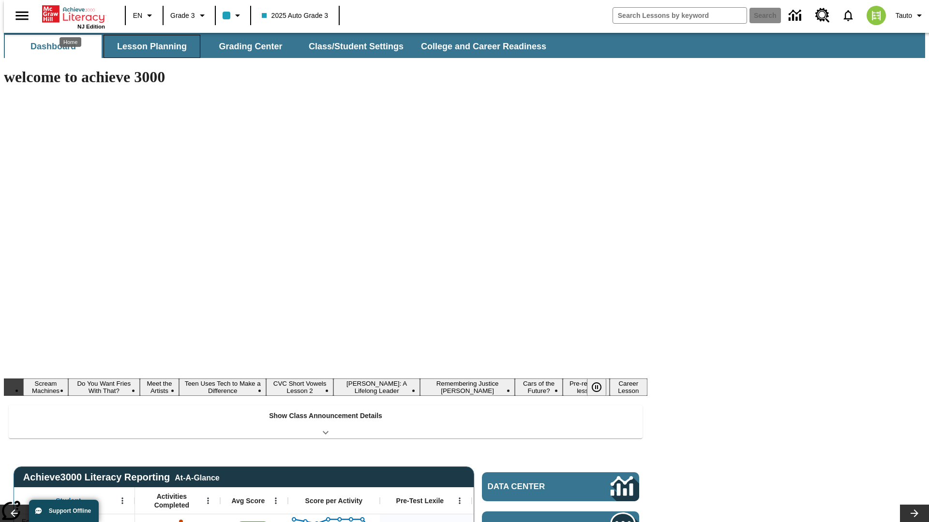
click at [148, 46] on button "Lesson Planning" at bounding box center [152, 46] width 97 height 23
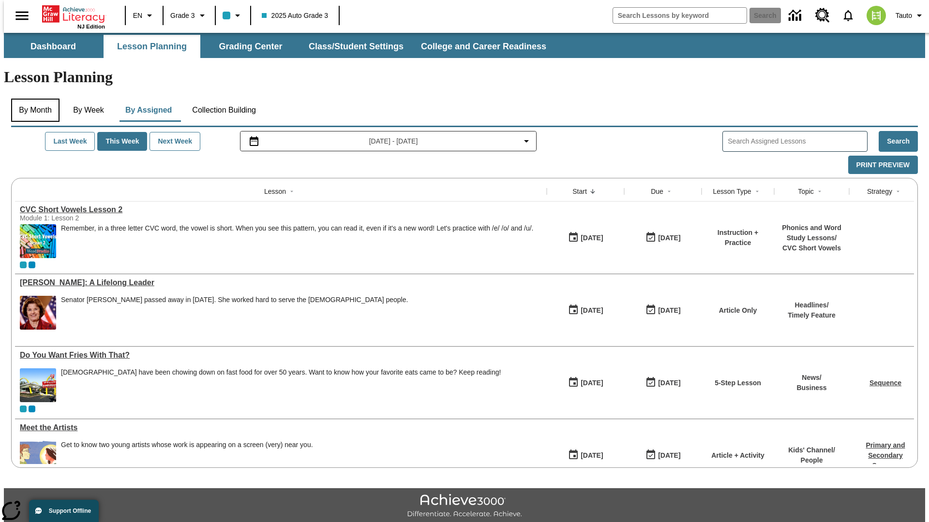
click at [32, 99] on button "By Month" at bounding box center [35, 110] width 48 height 23
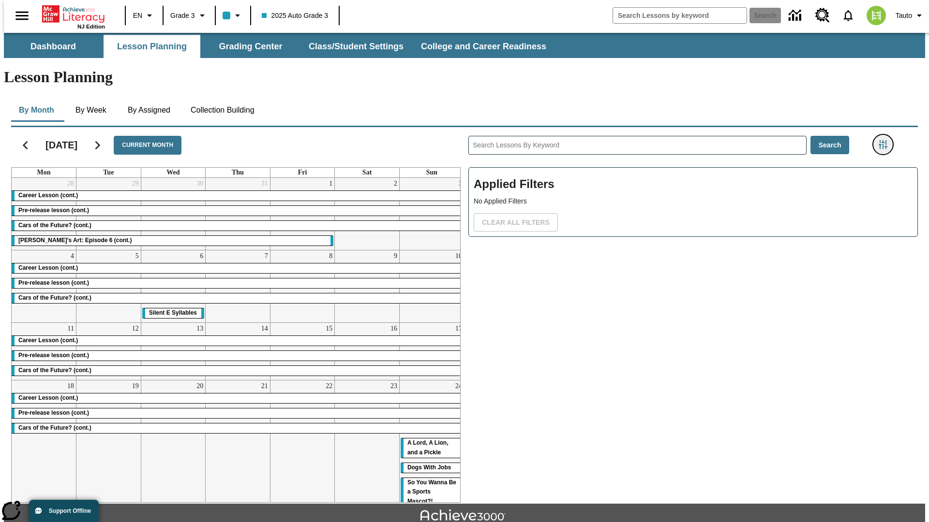
click at [886, 140] on icon "Filters Side menu" at bounding box center [883, 144] width 9 height 9
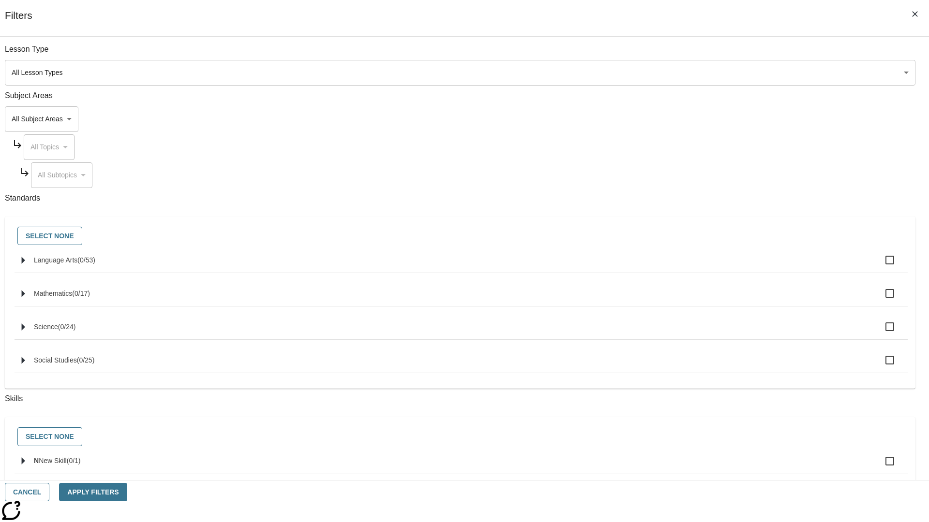
click at [697, 119] on body "Skip to main content [GEOGRAPHIC_DATA] Edition EN Grade 3 2025 Auto Grade 3 Sea…" at bounding box center [464, 300] width 921 height 534
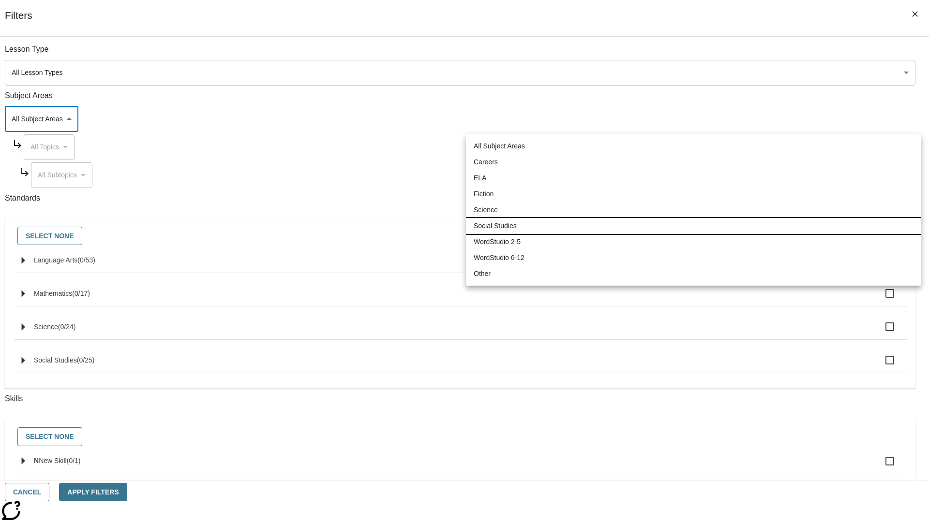
click at [693, 226] on li "Social Studies" at bounding box center [693, 226] width 455 height 16
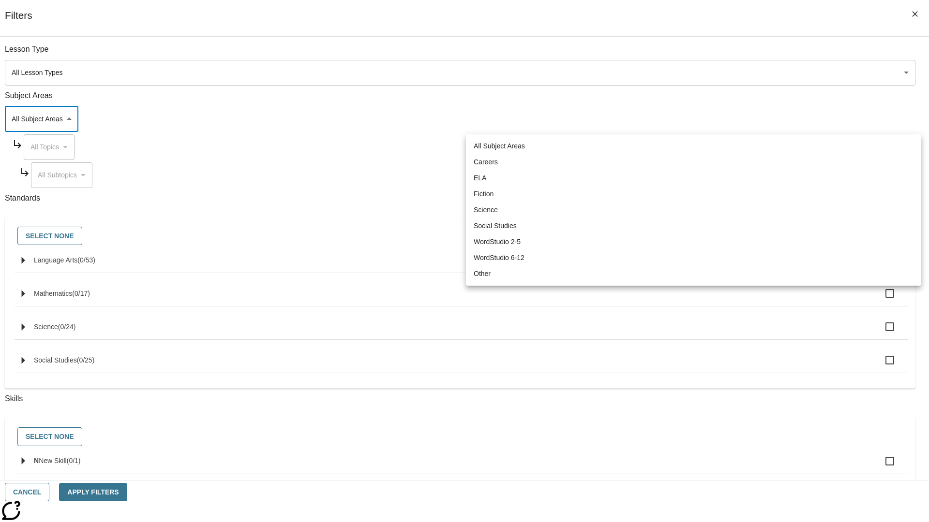
type input "3"
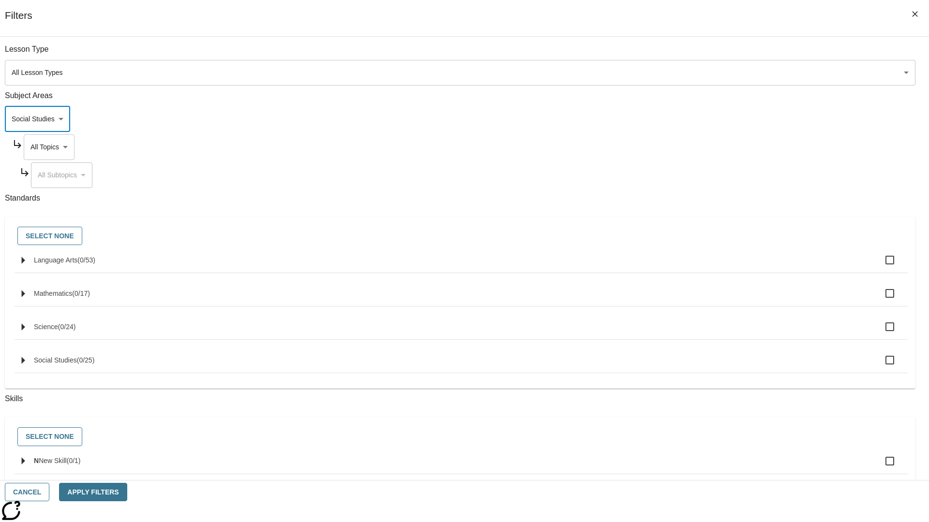
click at [705, 54] on body "Skip to main content [GEOGRAPHIC_DATA] Edition EN Grade 3 2025 Auto Grade 3 Sea…" at bounding box center [464, 300] width 921 height 534
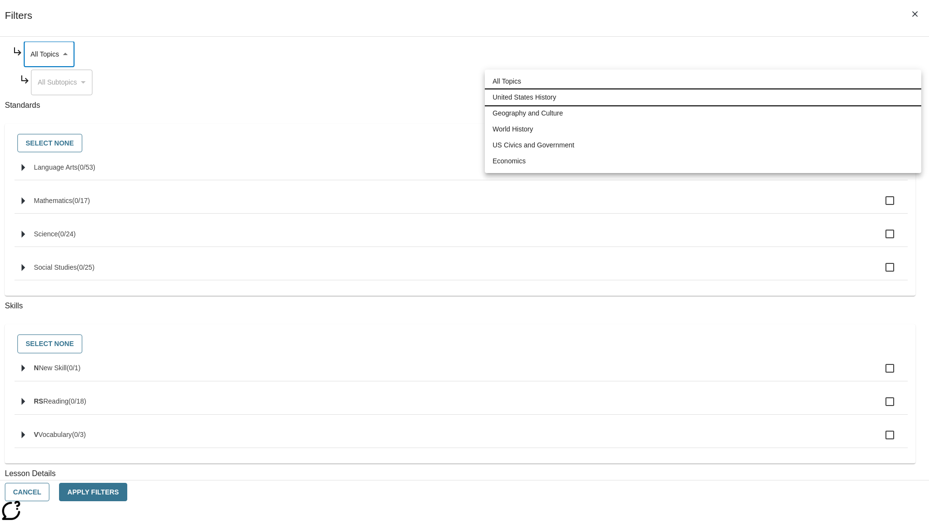
click at [703, 97] on li "United States History" at bounding box center [703, 97] width 436 height 16
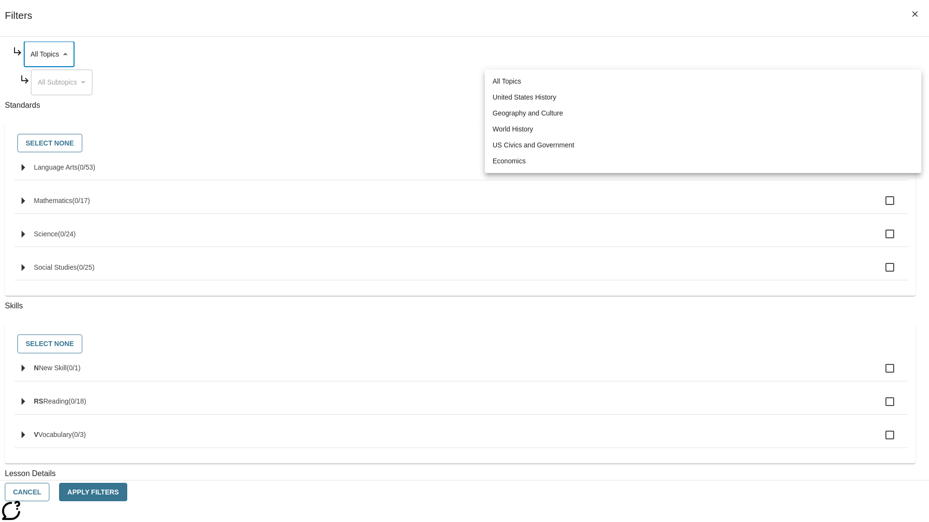
type input "184"
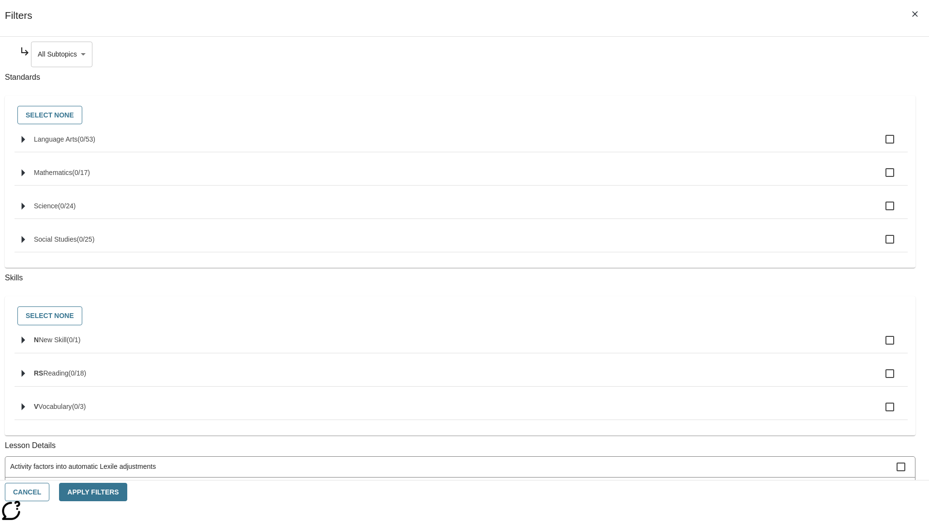
click at [709, 54] on body "Skip to main content [GEOGRAPHIC_DATA] Edition EN Grade 3 2025 Auto Grade 3 Sea…" at bounding box center [464, 300] width 921 height 534
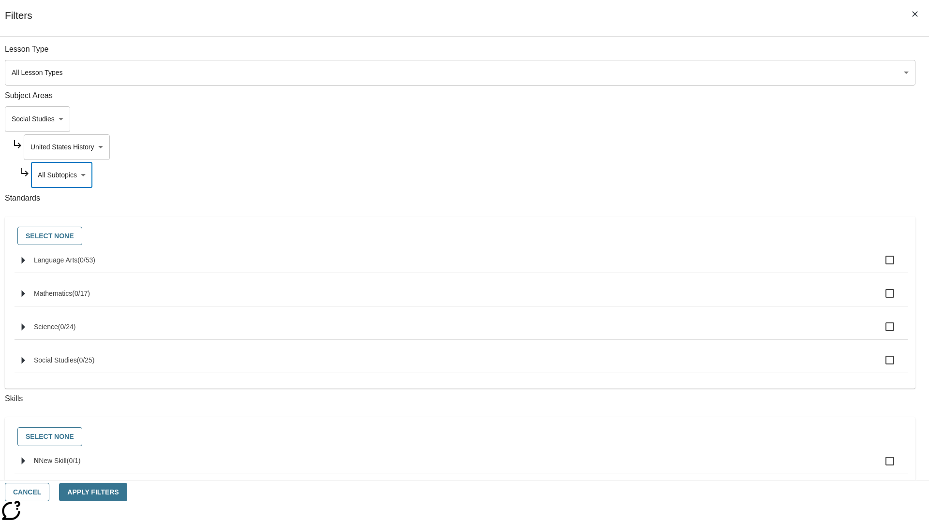
click at [705, 54] on body "Skip to main content [GEOGRAPHIC_DATA] Edition EN Grade 3 2025 Auto Grade 3 Sea…" at bounding box center [464, 300] width 921 height 534
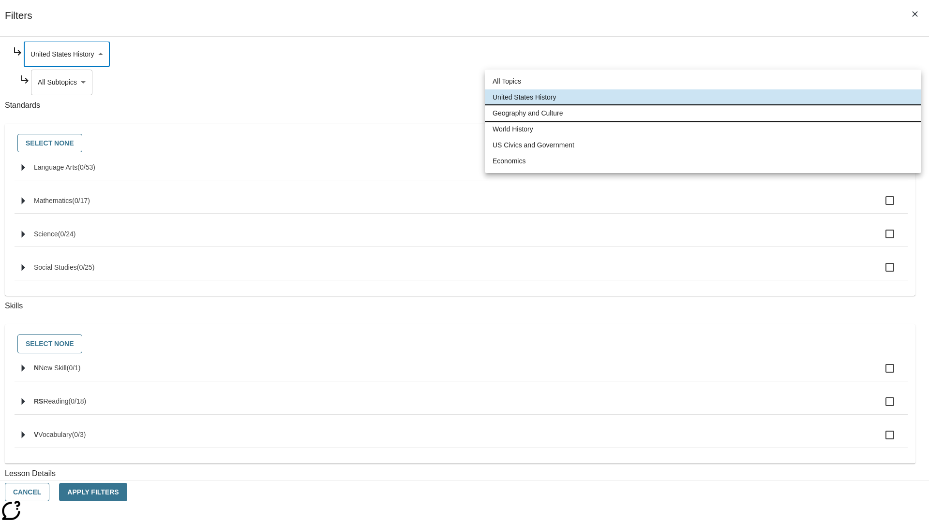
click at [703, 113] on li "Geography and Culture" at bounding box center [703, 113] width 436 height 16
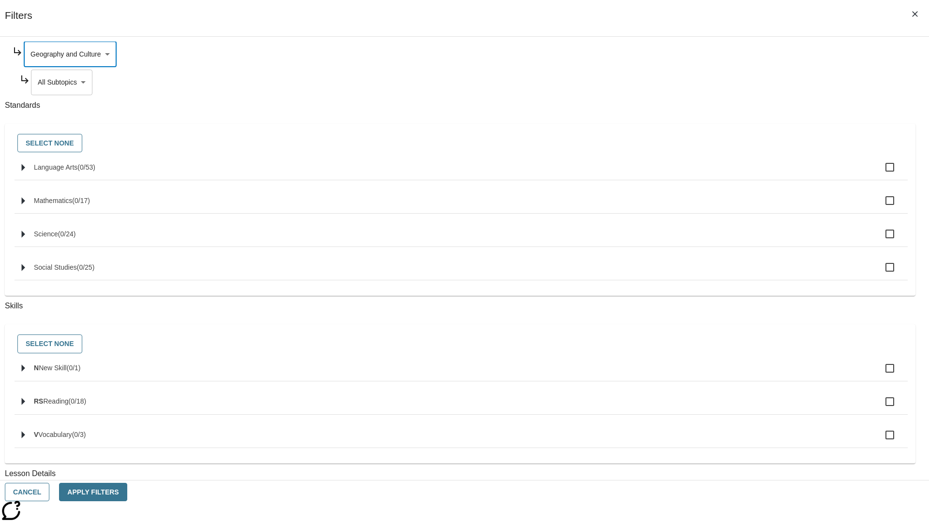
click at [710, 175] on body "Skip to main content [GEOGRAPHIC_DATA] Edition EN Grade 3 2025 Auto Grade 3 Sea…" at bounding box center [464, 300] width 921 height 534
click at [705, 54] on body "Skip to main content [GEOGRAPHIC_DATA] Edition EN Grade 3 2025 Auto Grade 3 Sea…" at bounding box center [464, 300] width 921 height 534
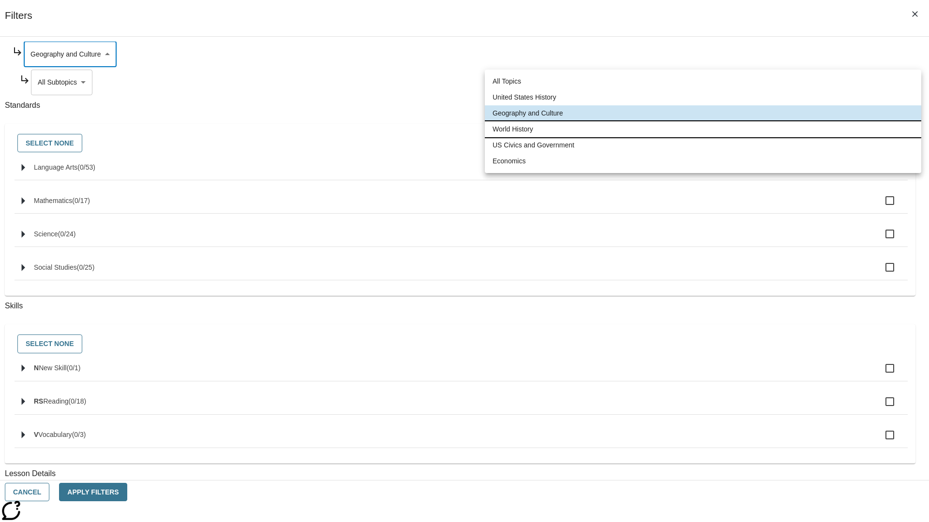
click at [703, 129] on li "World History" at bounding box center [703, 129] width 436 height 16
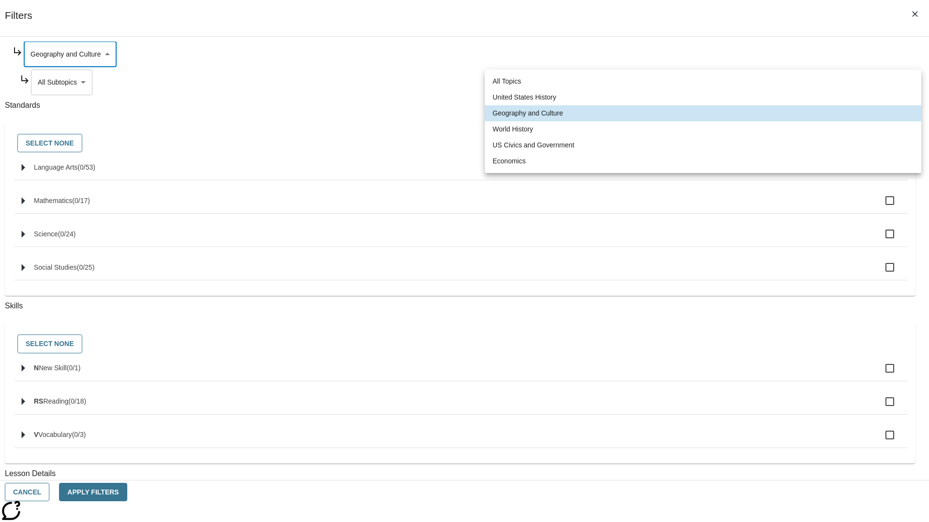
type input "193"
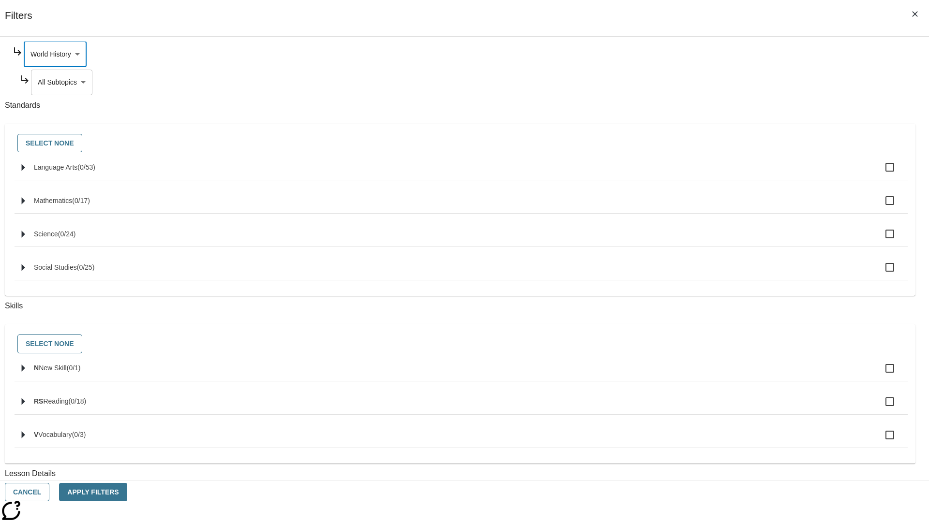
click at [710, 175] on body "Skip to main content [GEOGRAPHIC_DATA] Edition EN Grade 3 2025 Auto Grade 3 Sea…" at bounding box center [464, 300] width 921 height 534
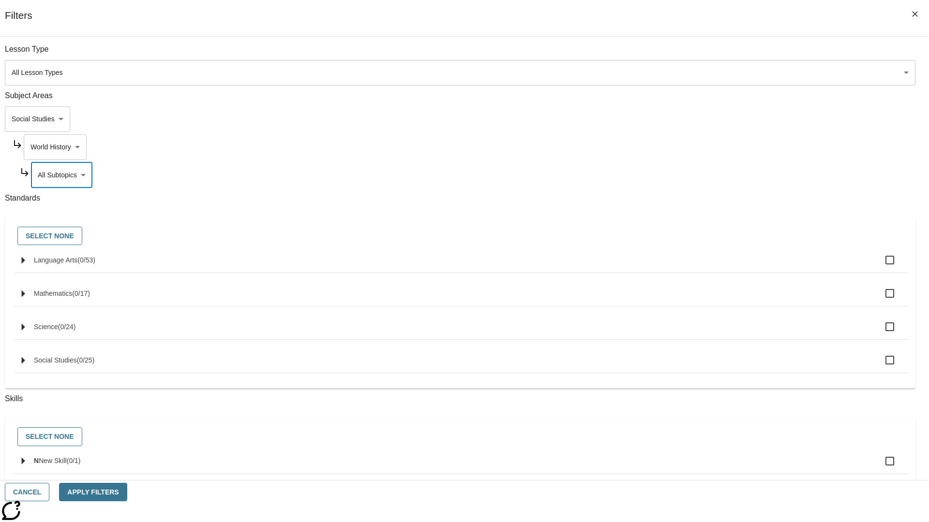
click at [705, 54] on body "Skip to main content [GEOGRAPHIC_DATA] Edition EN Grade 3 2025 Auto Grade 3 Sea…" at bounding box center [464, 300] width 921 height 534
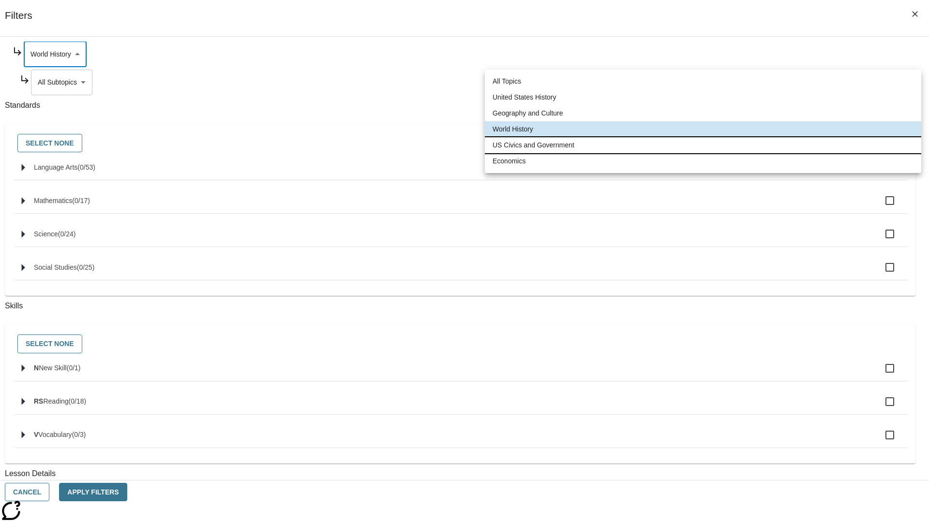
click at [703, 145] on li "US Civics and Government" at bounding box center [703, 145] width 436 height 16
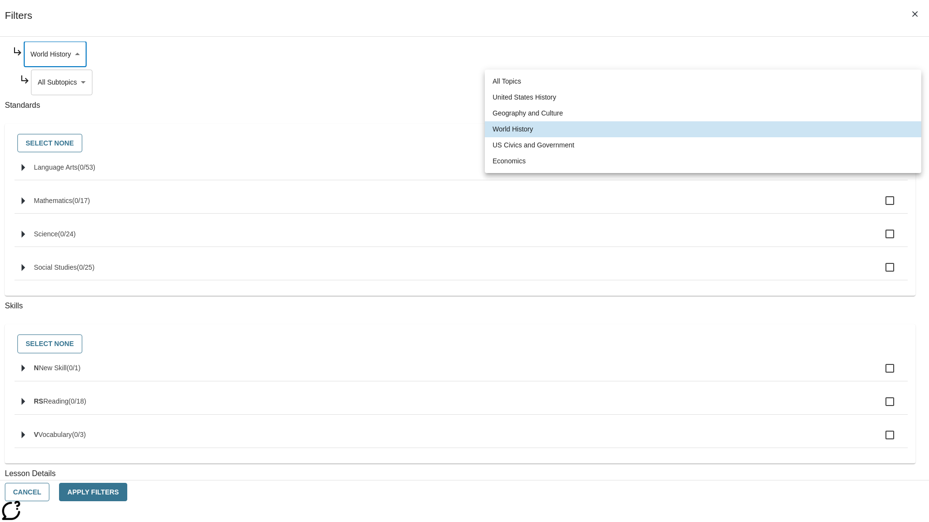
type input "194"
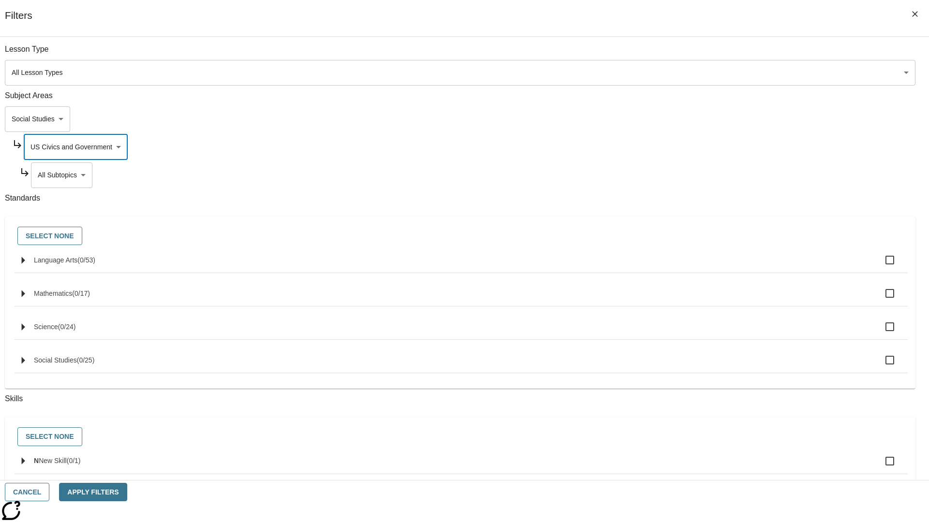
click at [709, 175] on body "Skip to main content [GEOGRAPHIC_DATA] Edition EN Grade 3 2025 Auto Grade 3 Sea…" at bounding box center [464, 300] width 921 height 534
click at [705, 54] on body "Skip to main content [GEOGRAPHIC_DATA] Edition EN Grade 3 2025 Auto Grade 3 Sea…" at bounding box center [464, 300] width 921 height 534
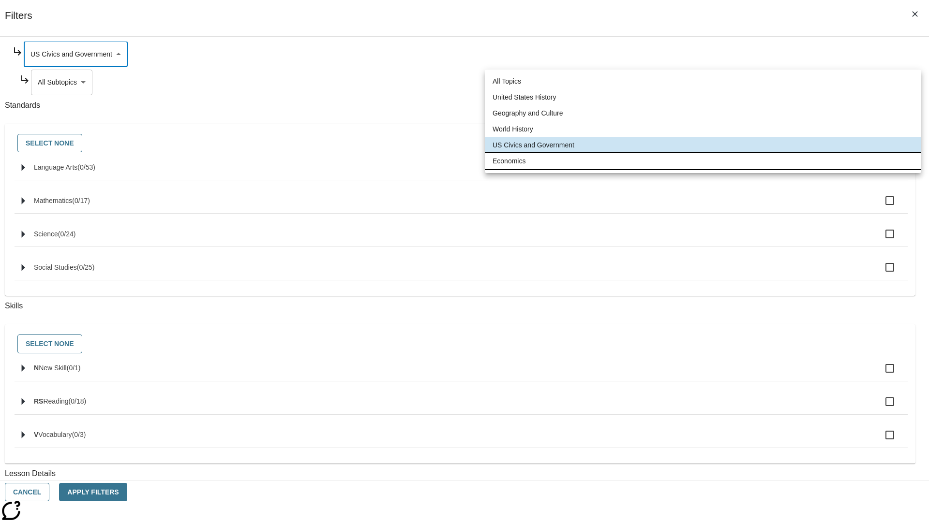
click at [703, 161] on li "Economics" at bounding box center [703, 161] width 436 height 16
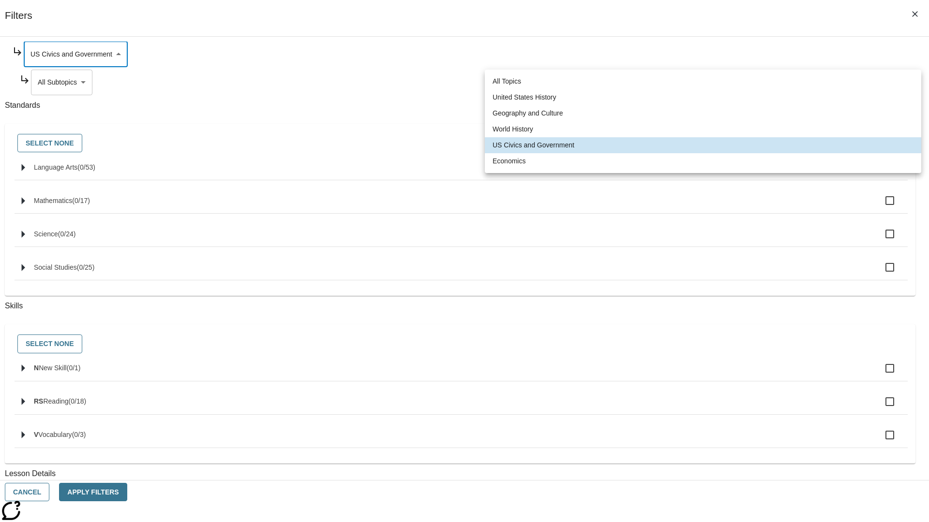
type input "195"
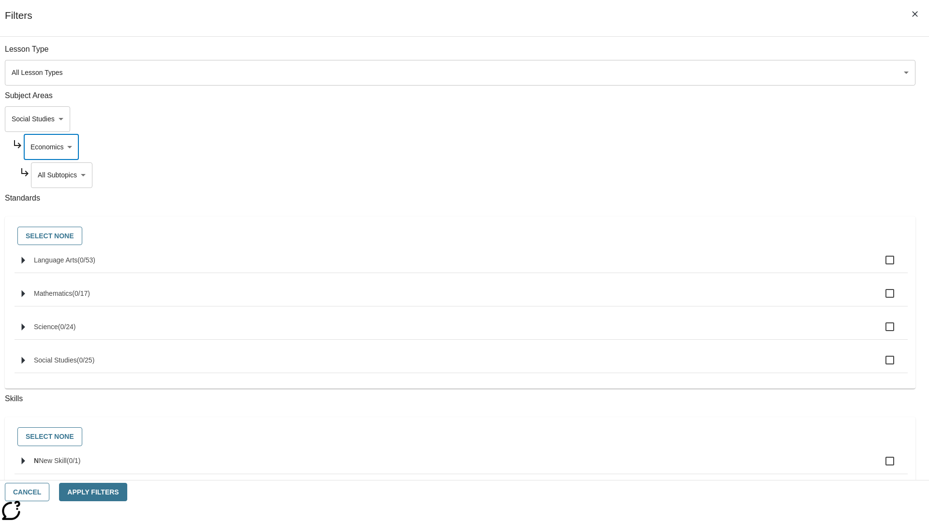
click at [709, 54] on body "Skip to main content [GEOGRAPHIC_DATA] Edition EN Grade 3 2025 Auto Grade 3 Sea…" at bounding box center [464, 300] width 921 height 534
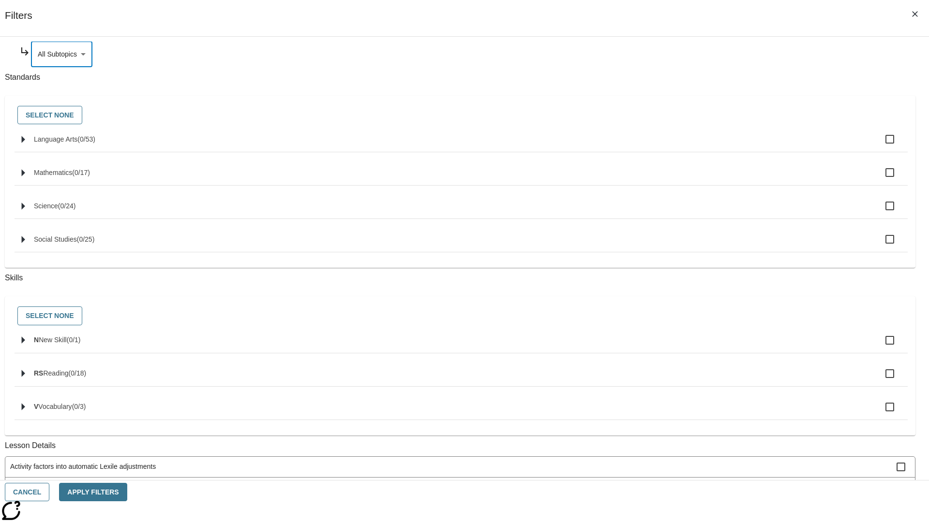
click at [696, 119] on body "Skip to main content [GEOGRAPHIC_DATA] Edition EN Grade 3 2025 Auto Grade 3 Sea…" at bounding box center [464, 300] width 921 height 534
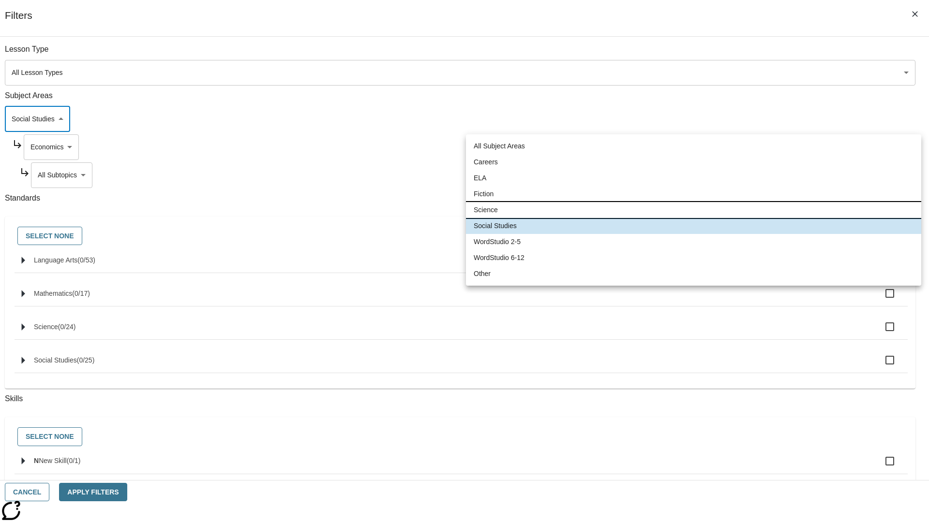
click at [693, 210] on li "Science" at bounding box center [693, 210] width 455 height 16
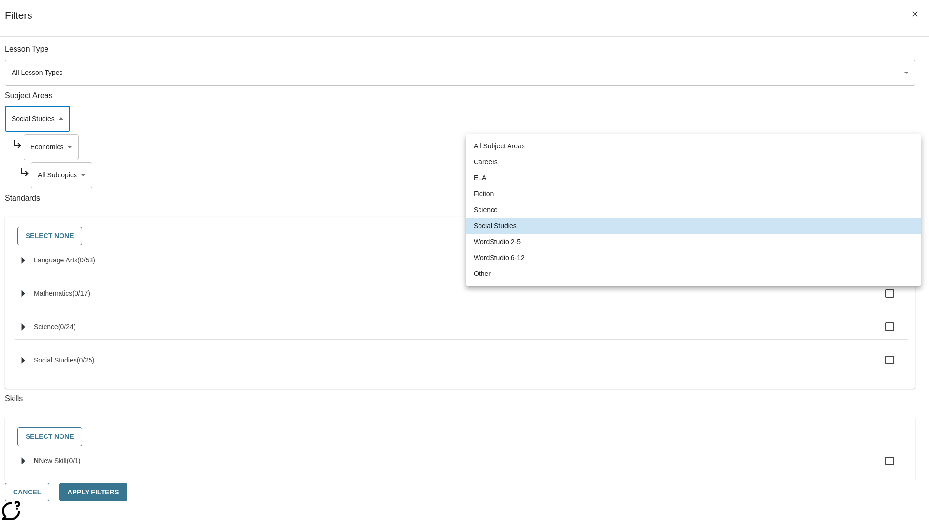
type input "2"
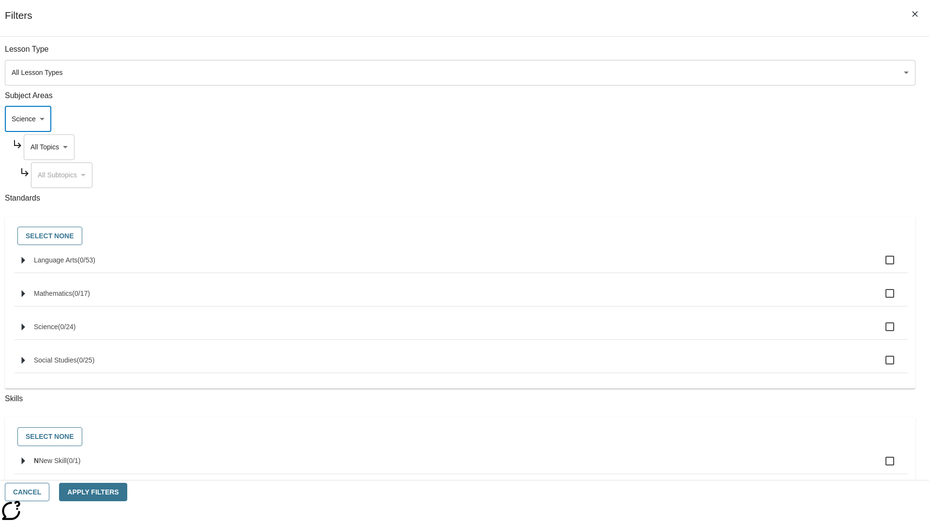
click at [705, 54] on body "Skip to main content [GEOGRAPHIC_DATA] Edition EN Grade 3 2025 Auto Grade 3 Sea…" at bounding box center [464, 300] width 921 height 534
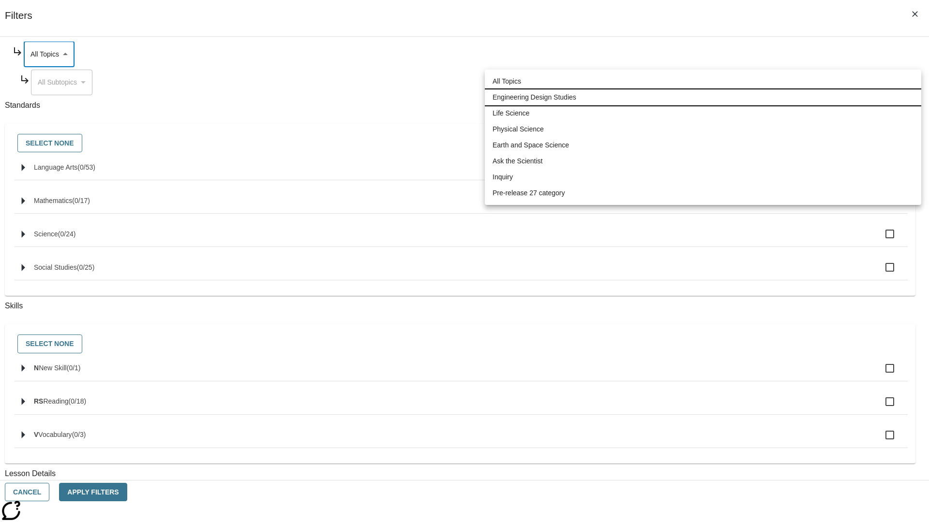
click at [703, 97] on li "Engineering Design Studies" at bounding box center [703, 97] width 436 height 16
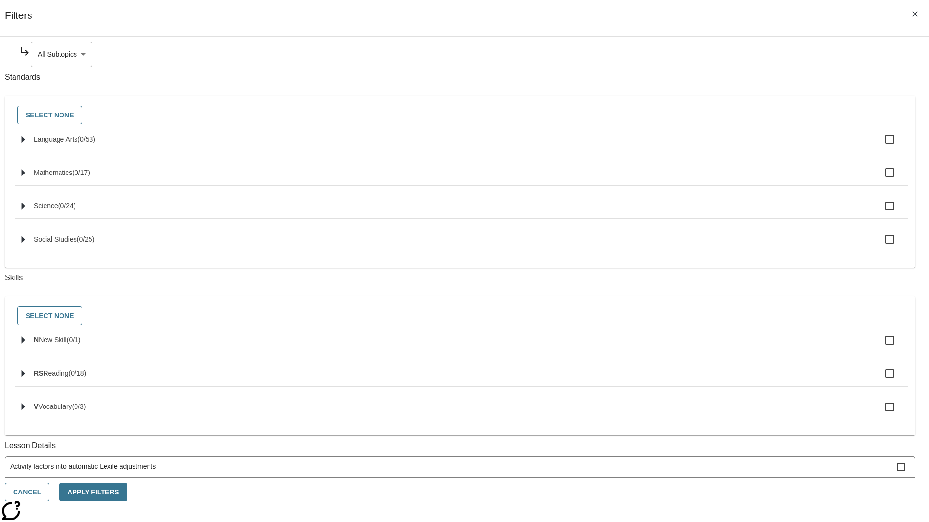
click at [709, 54] on body "Skip to main content [GEOGRAPHIC_DATA] Edition EN Grade 3 2025 Auto Grade 3 Sea…" at bounding box center [464, 300] width 921 height 534
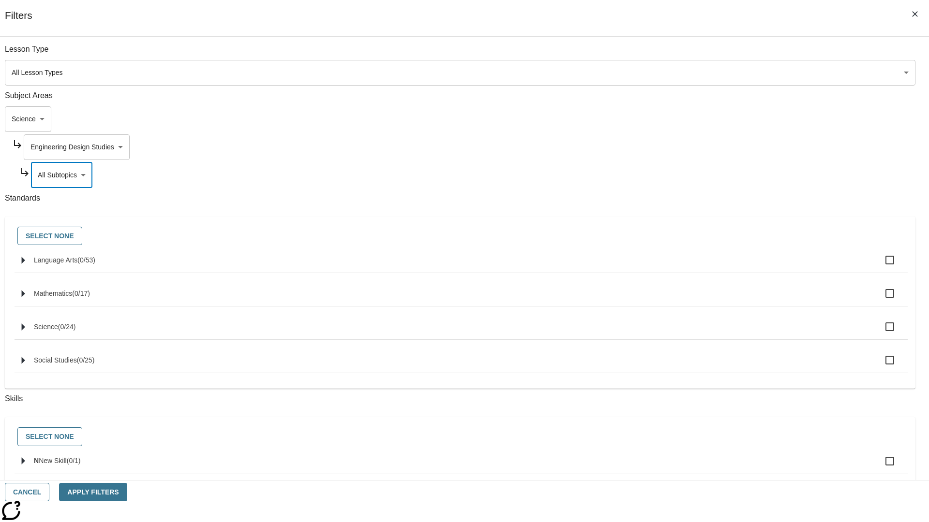
click at [705, 54] on body "Skip to main content [GEOGRAPHIC_DATA] Edition EN Grade 3 2025 Auto Grade 3 Sea…" at bounding box center [464, 300] width 921 height 534
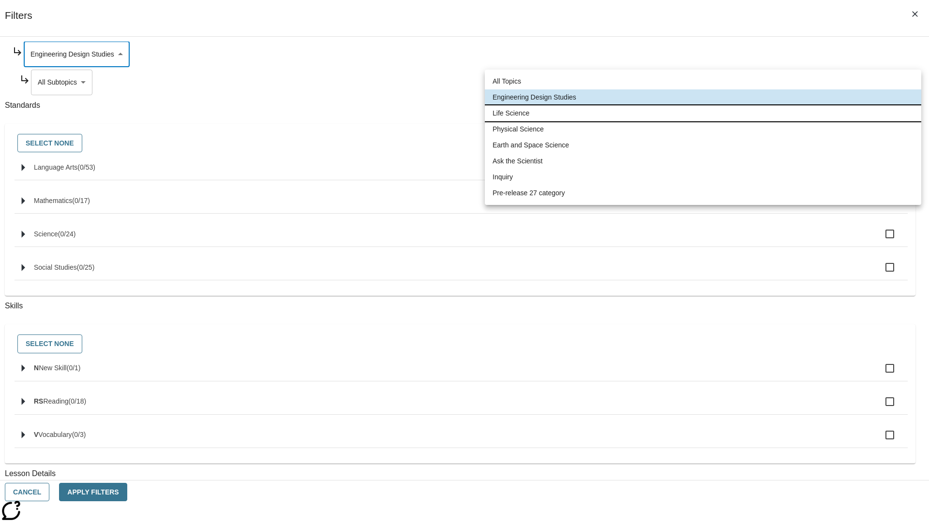
click at [703, 113] on li "Life Science" at bounding box center [703, 113] width 436 height 16
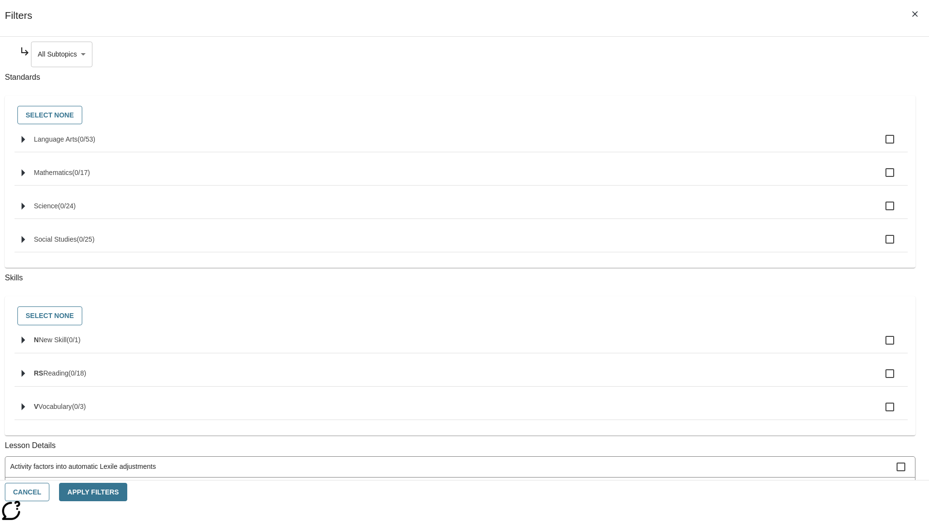
click at [709, 54] on body "Skip to main content [GEOGRAPHIC_DATA] Edition EN Grade 3 2025 Auto Grade 3 Sea…" at bounding box center [464, 300] width 921 height 534
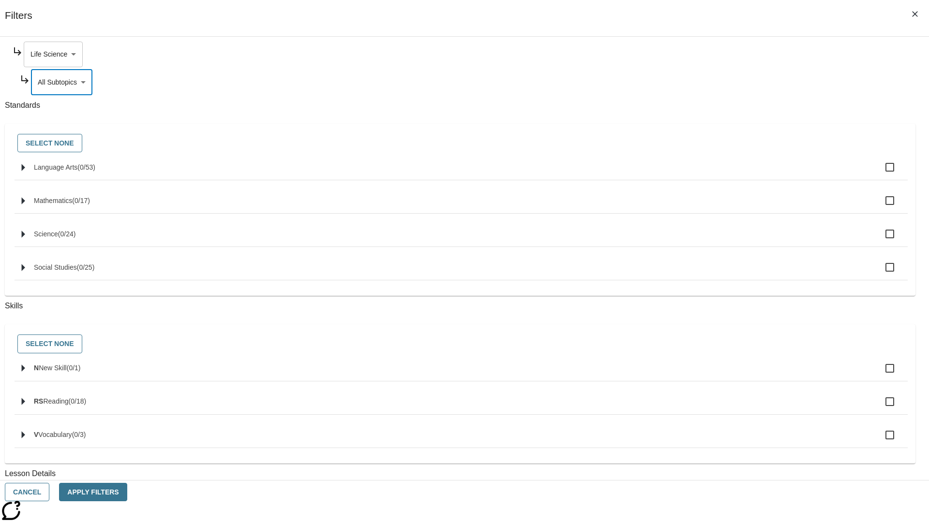
click at [705, 54] on body "Skip to main content [GEOGRAPHIC_DATA] Edition EN Grade 3 2025 Auto Grade 3 Sea…" at bounding box center [464, 300] width 921 height 534
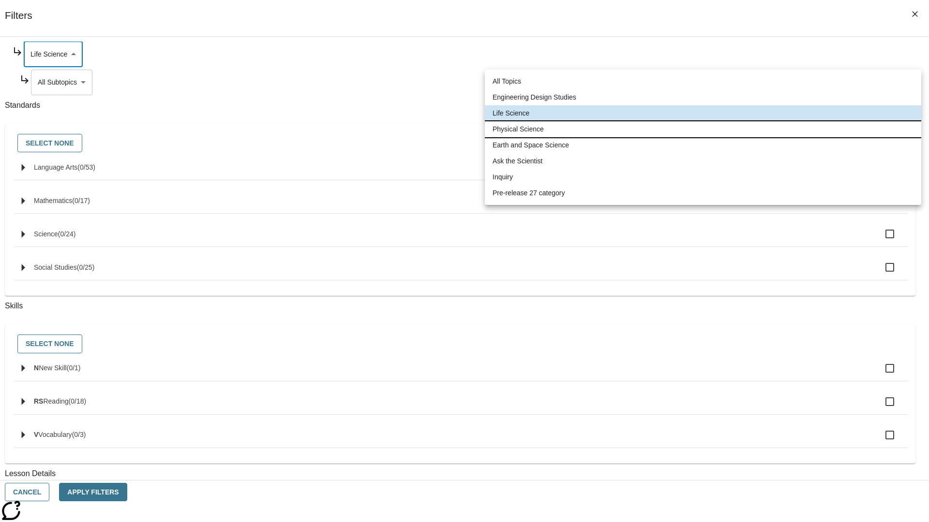
click at [703, 129] on li "Physical Science" at bounding box center [703, 129] width 436 height 16
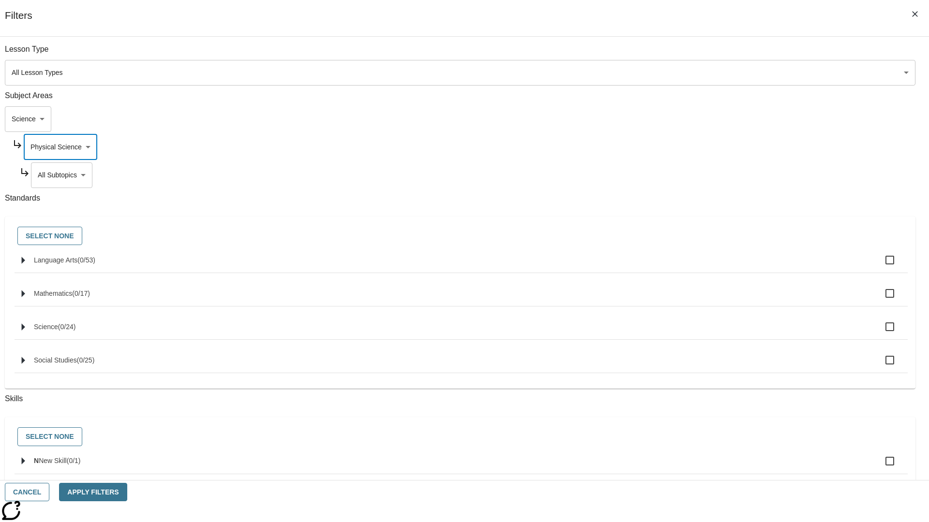
click at [709, 54] on body "Skip to main content [GEOGRAPHIC_DATA] Edition EN Grade 3 2025 Auto Grade 3 Sea…" at bounding box center [464, 300] width 921 height 534
click at [706, 147] on body "Skip to main content [GEOGRAPHIC_DATA] Edition EN Grade 3 2025 Auto Grade 3 Sea…" at bounding box center [464, 300] width 921 height 534
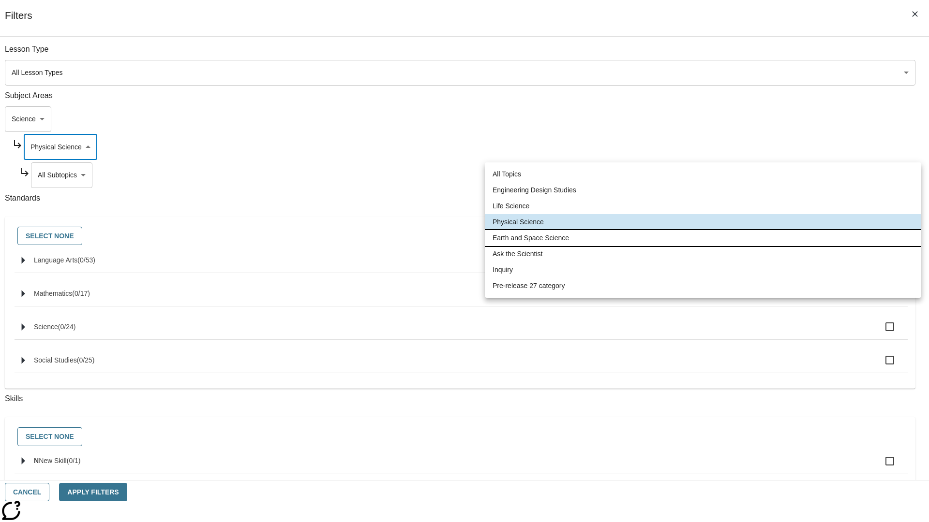
click at [703, 238] on li "Earth and Space Science" at bounding box center [703, 238] width 436 height 16
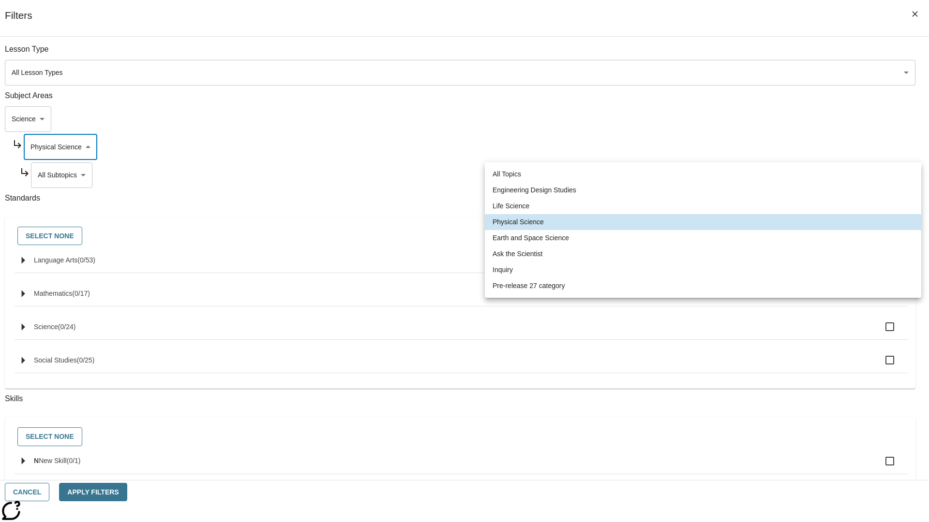
type input "192"
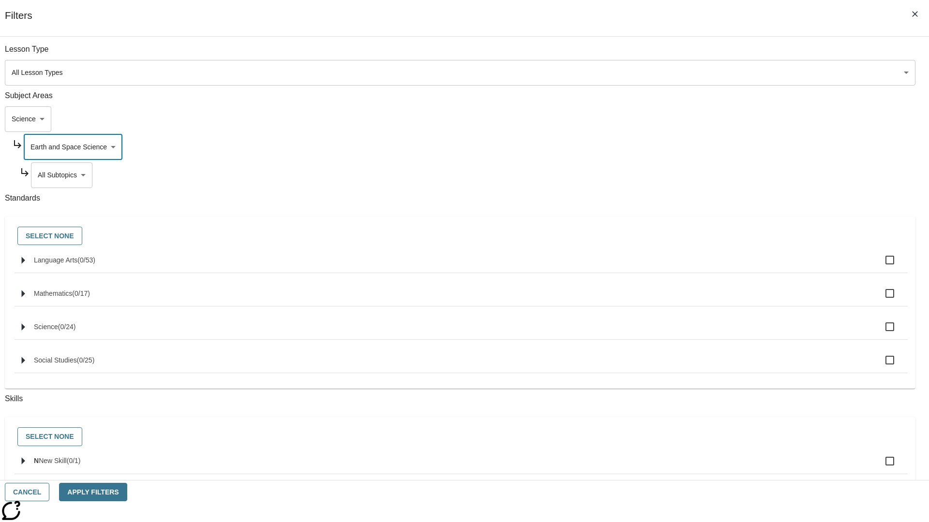
click at [709, 54] on body "Skip to main content [GEOGRAPHIC_DATA] Edition EN Grade 3 2025 Auto Grade 3 Sea…" at bounding box center [464, 300] width 921 height 534
click at [705, 54] on body "Skip to main content [GEOGRAPHIC_DATA] Edition EN Grade 3 2025 Auto Grade 3 Sea…" at bounding box center [464, 300] width 921 height 534
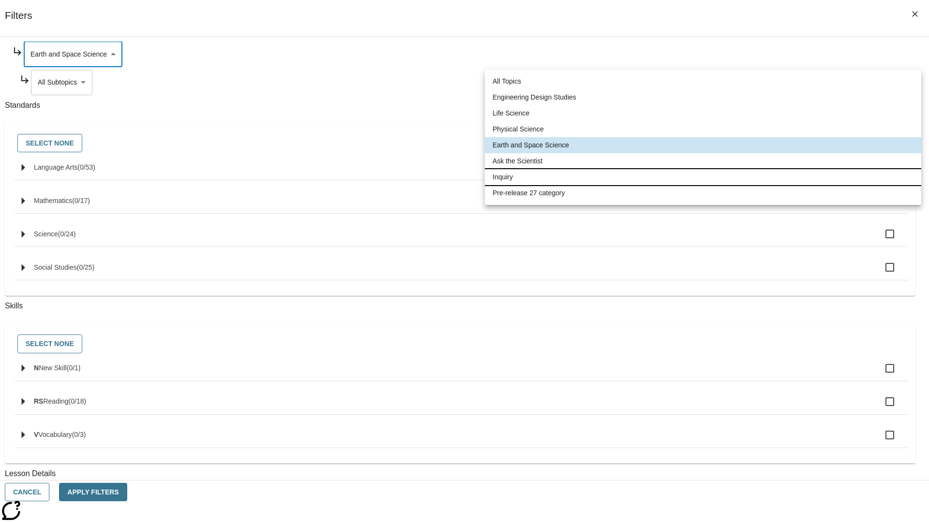
click at [703, 177] on li "Inquiry" at bounding box center [703, 177] width 436 height 16
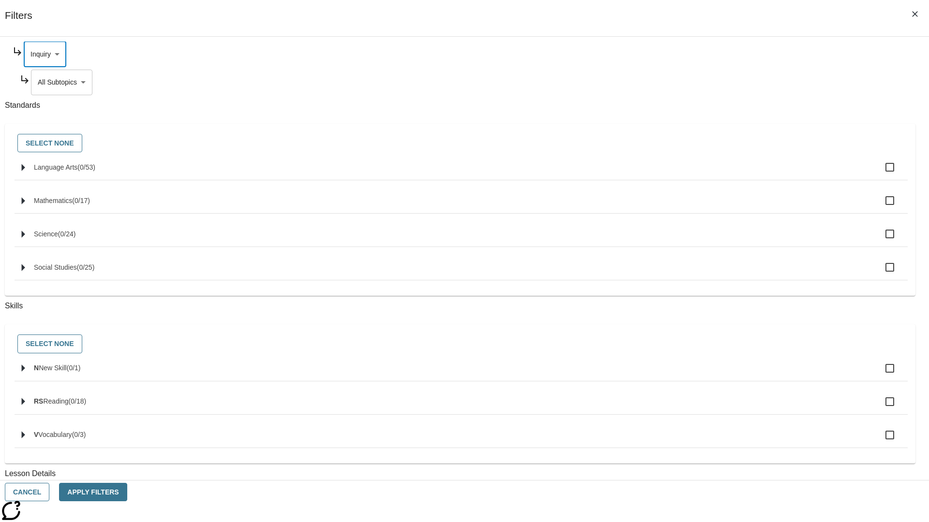
click at [709, 175] on body "Skip to main content [GEOGRAPHIC_DATA] Edition EN Grade 3 2025 Auto Grade 3 Sea…" at bounding box center [464, 300] width 921 height 534
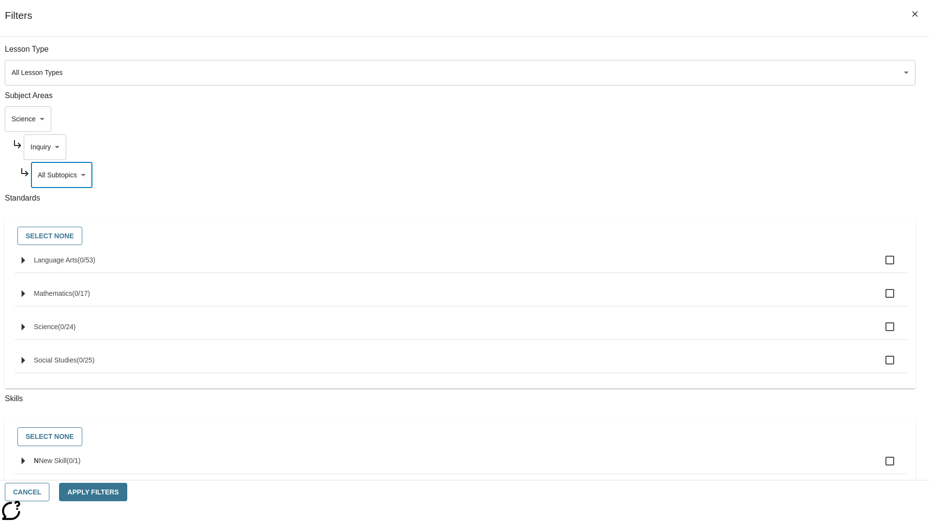
click at [705, 147] on body "Skip to main content [GEOGRAPHIC_DATA] Edition EN Grade 3 2025 Auto Grade 3 Sea…" at bounding box center [464, 300] width 921 height 534
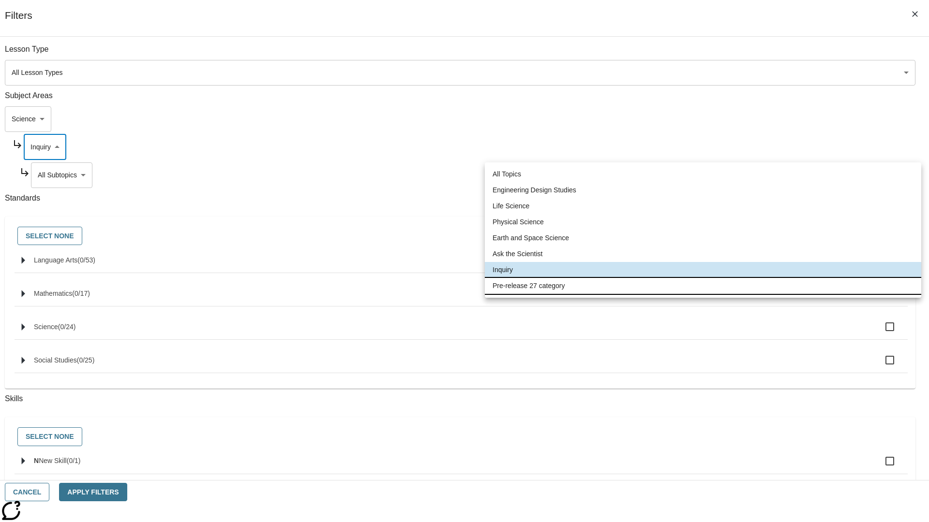
click at [703, 286] on li "Pre-release 27 category" at bounding box center [703, 286] width 436 height 16
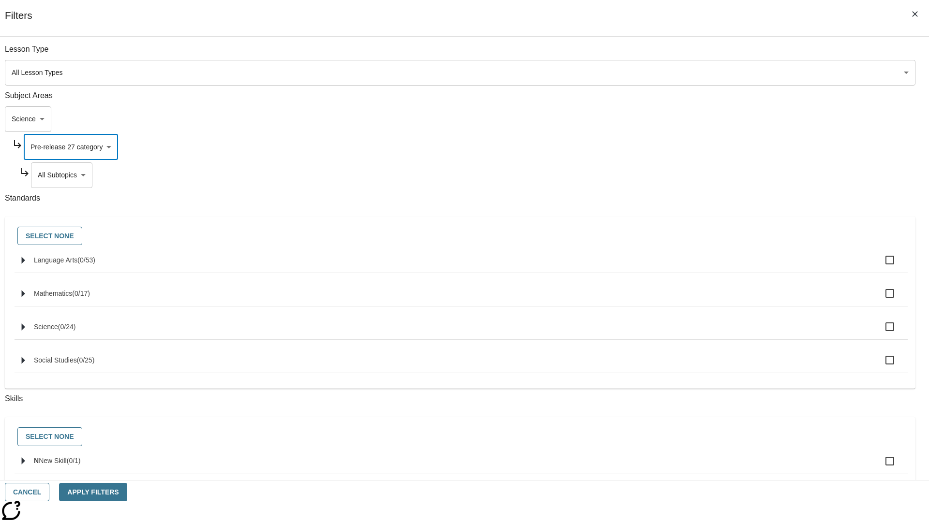
type input "271"
click at [709, 54] on body "Skip to main content [GEOGRAPHIC_DATA] Edition EN Grade 3 2025 Auto Grade 3 Sea…" at bounding box center [464, 300] width 921 height 534
click at [696, 54] on body "Skip to main content [GEOGRAPHIC_DATA] Edition EN Grade 3 2025 Auto Grade 3 Sea…" at bounding box center [464, 300] width 921 height 534
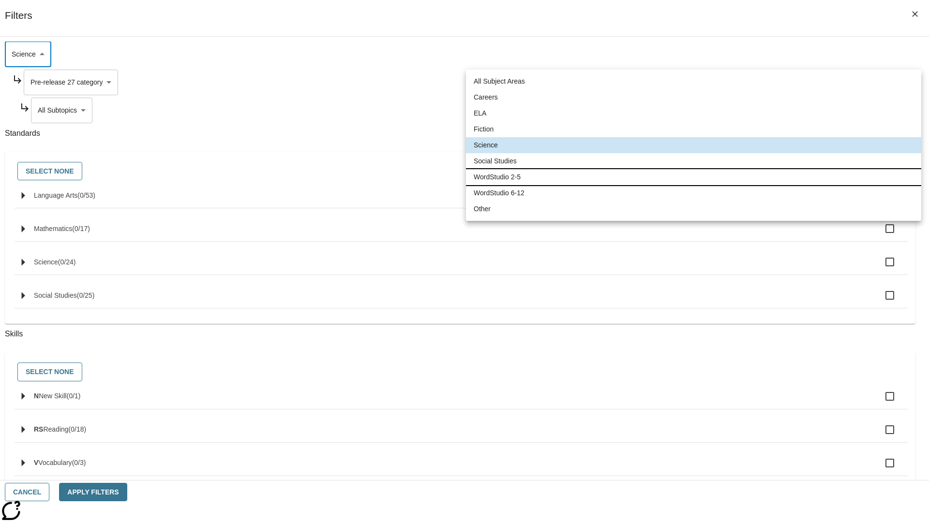
click at [693, 177] on li "WordStudio 2-5" at bounding box center [693, 177] width 455 height 16
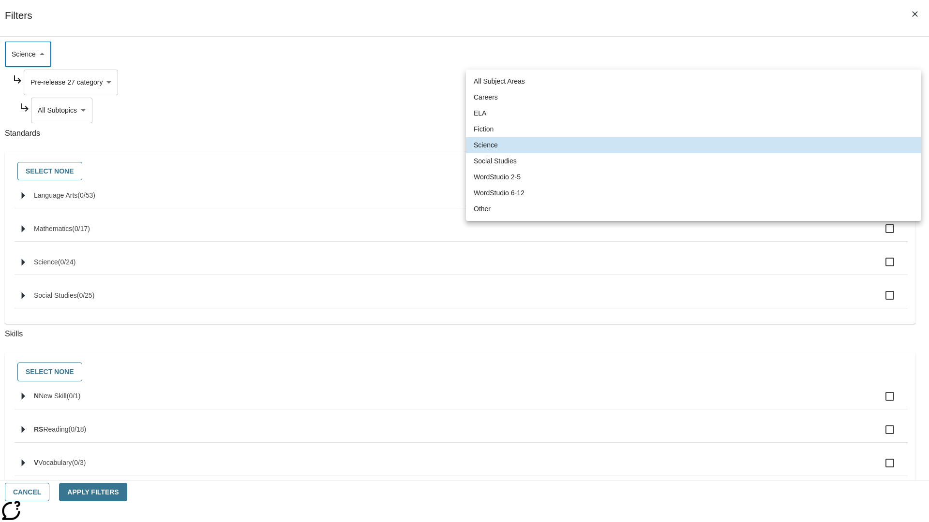
type input "6"
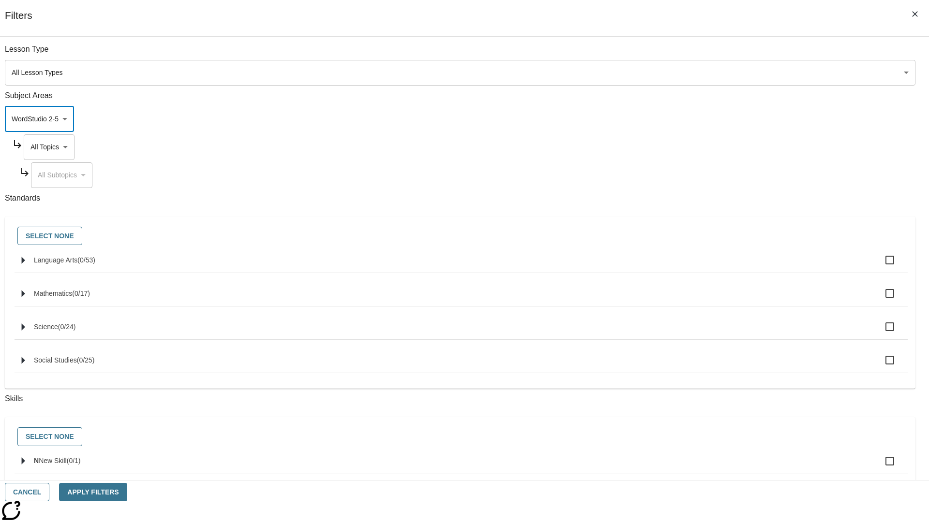
click at [705, 54] on body "Skip to main content [GEOGRAPHIC_DATA] Edition EN Grade 3 2025 Auto Grade 3 Sea…" at bounding box center [464, 300] width 921 height 534
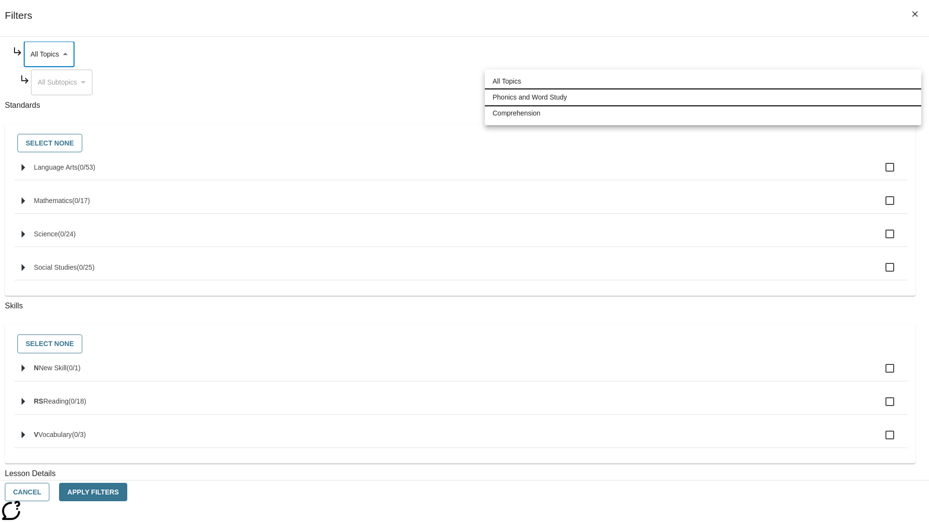
click at [703, 97] on li "Phonics and Word Study" at bounding box center [703, 97] width 436 height 16
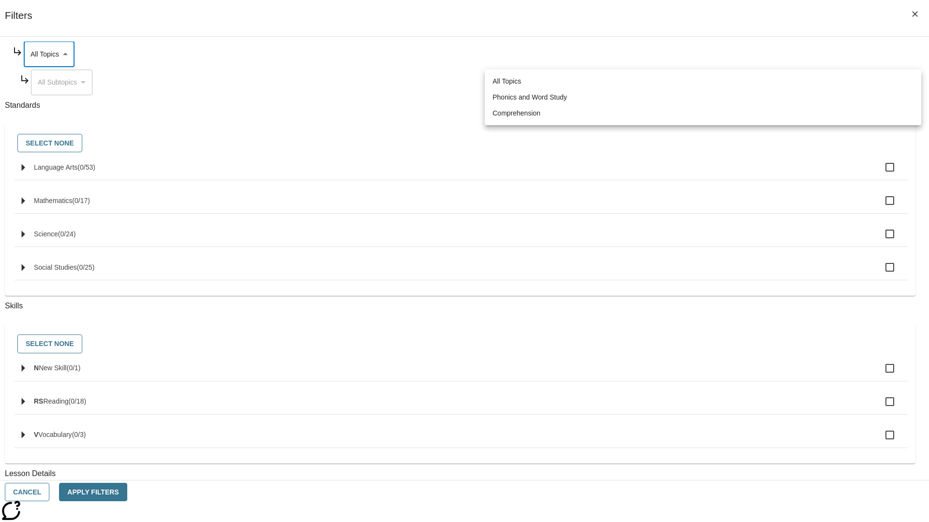
type input "249"
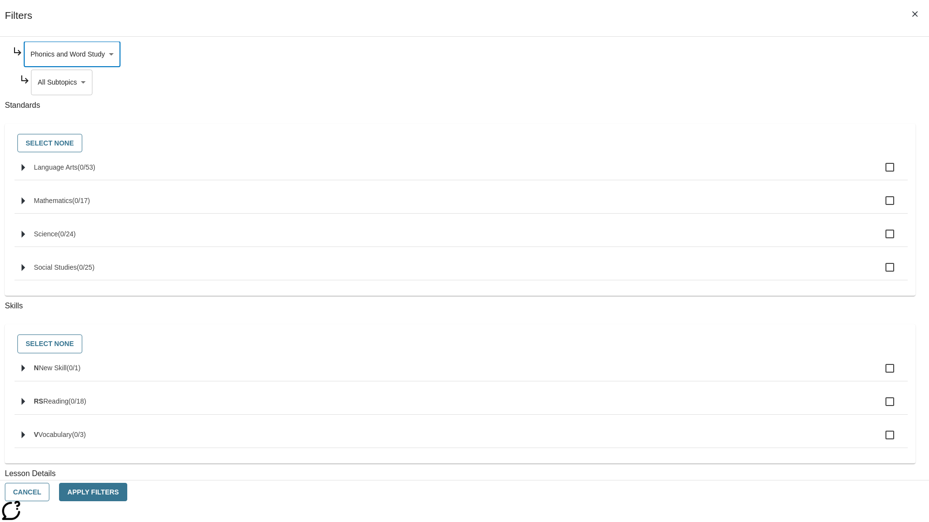
click at [709, 82] on body "Skip to main content [GEOGRAPHIC_DATA] Edition EN Grade 3 2025 Auto Grade 3 Sea…" at bounding box center [464, 300] width 921 height 534
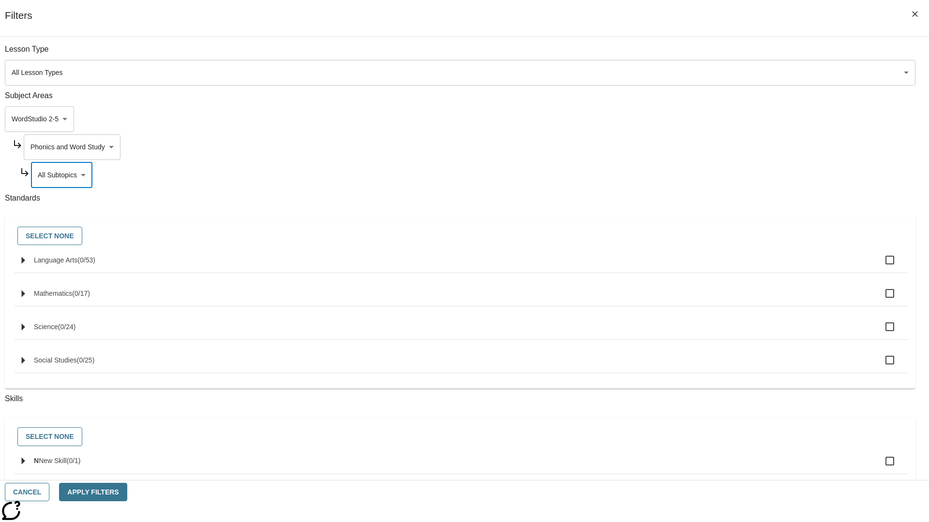
click at [705, 54] on body "Skip to main content [GEOGRAPHIC_DATA] Edition EN Grade 3 2025 Auto Grade 3 Sea…" at bounding box center [464, 300] width 921 height 534
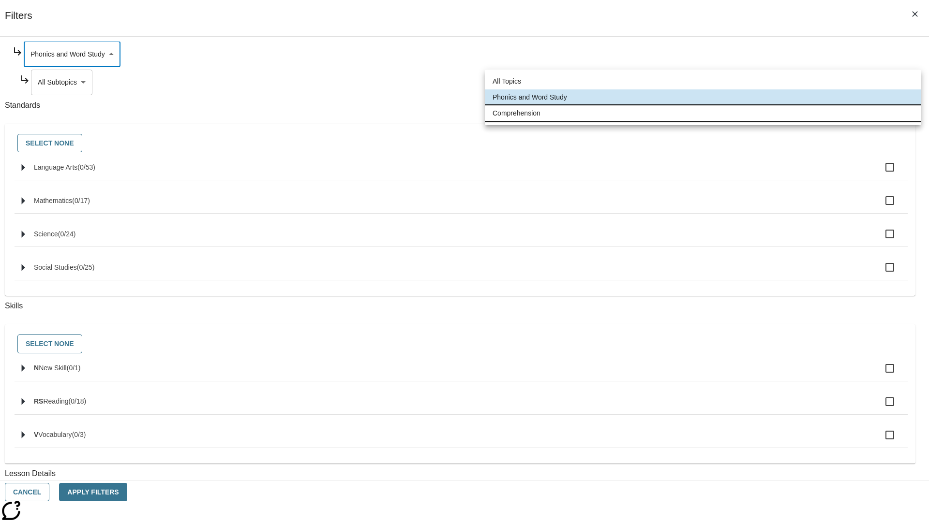
click at [703, 113] on li "Comprehension" at bounding box center [703, 113] width 436 height 16
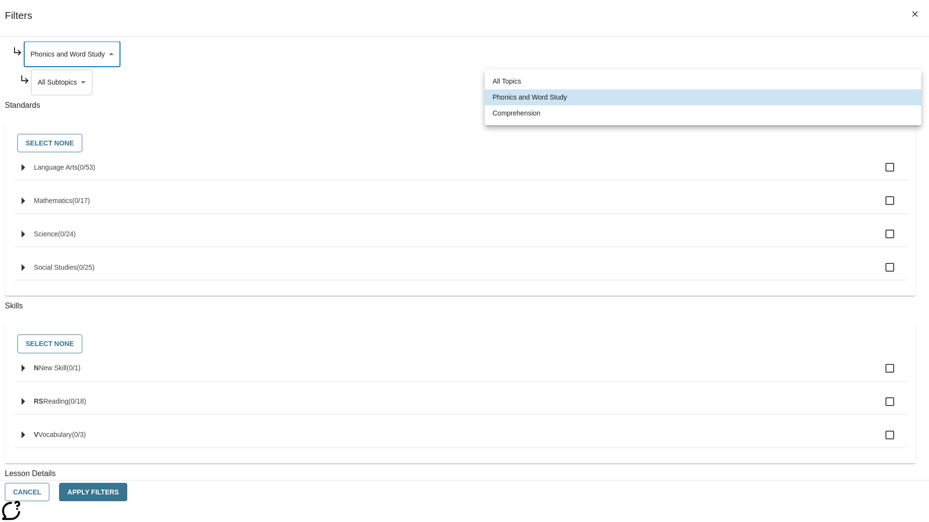
type input "252"
